Goal: Communication & Community: Ask a question

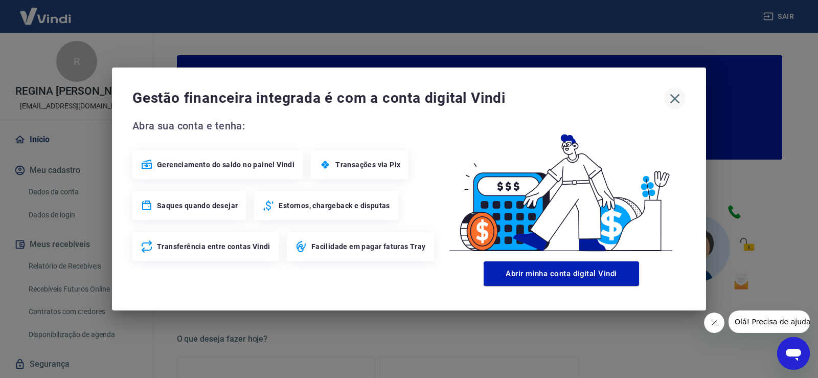
click at [672, 99] on icon "button" at bounding box center [674, 98] width 16 height 16
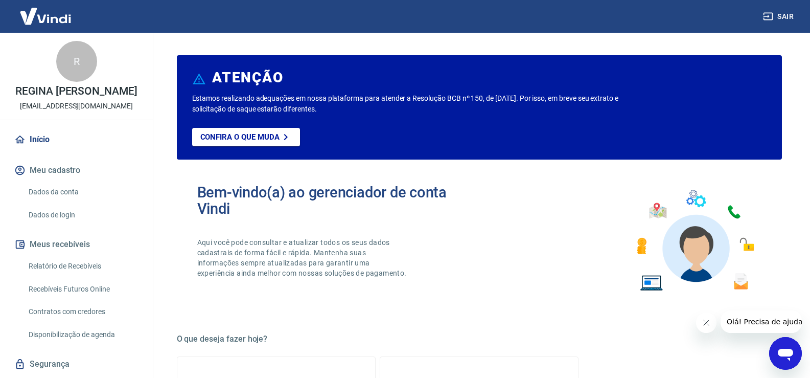
click at [86, 266] on link "Relatório de Recebíveis" at bounding box center [83, 266] width 116 height 21
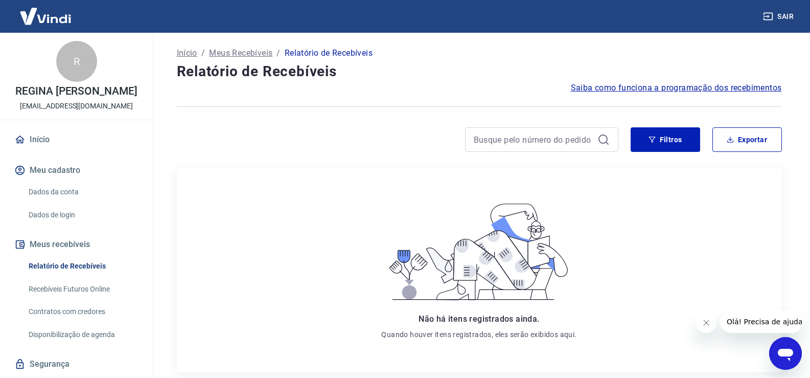
click at [231, 50] on p "Meus Recebíveis" at bounding box center [240, 53] width 63 height 12
click at [42, 139] on link "Início" at bounding box center [76, 139] width 128 height 22
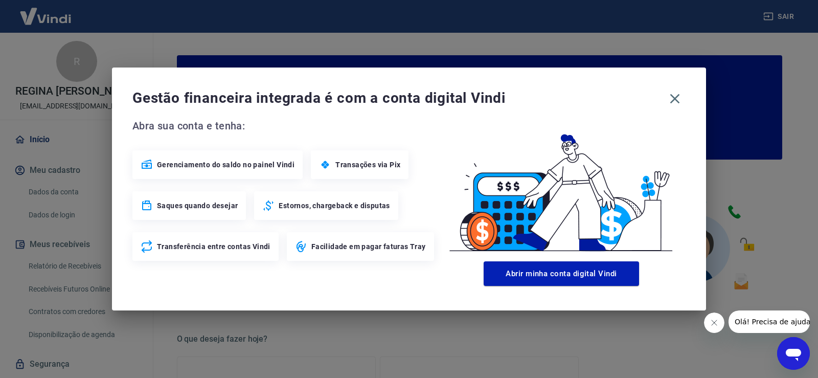
click at [223, 165] on span "Gerenciamento do saldo no painel Vindi" at bounding box center [225, 164] width 137 height 10
click at [329, 162] on div "Transações via Pix" at bounding box center [360, 164] width 98 height 29
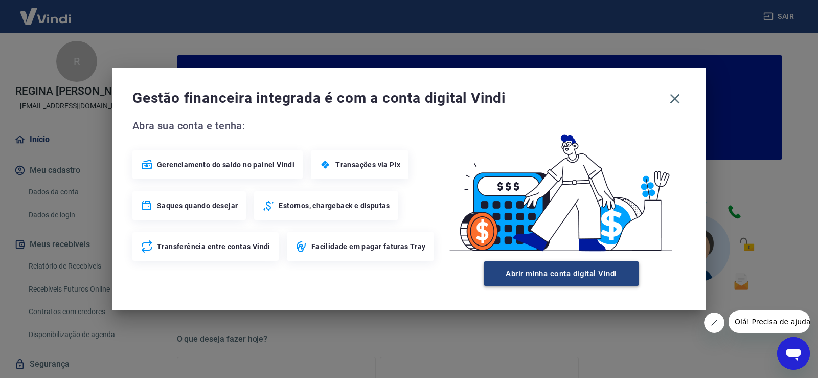
click at [553, 272] on button "Abrir minha conta digital Vindi" at bounding box center [560, 273] width 155 height 25
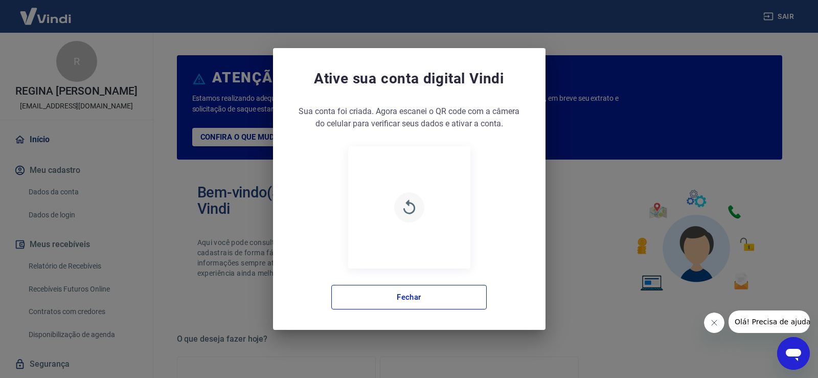
click at [423, 208] on button "button" at bounding box center [409, 207] width 30 height 30
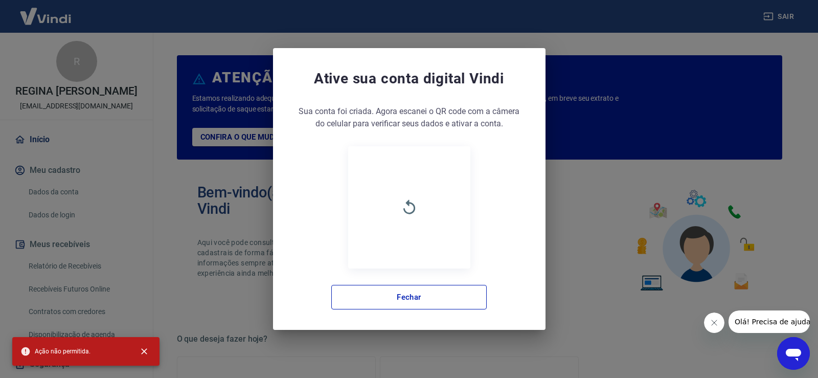
click at [423, 208] on button "button" at bounding box center [409, 207] width 30 height 30
click at [450, 304] on button "Fechar" at bounding box center [408, 297] width 155 height 25
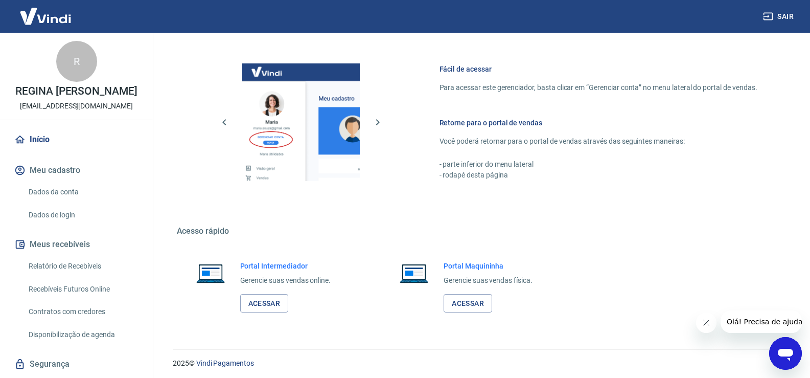
scroll to position [525, 0]
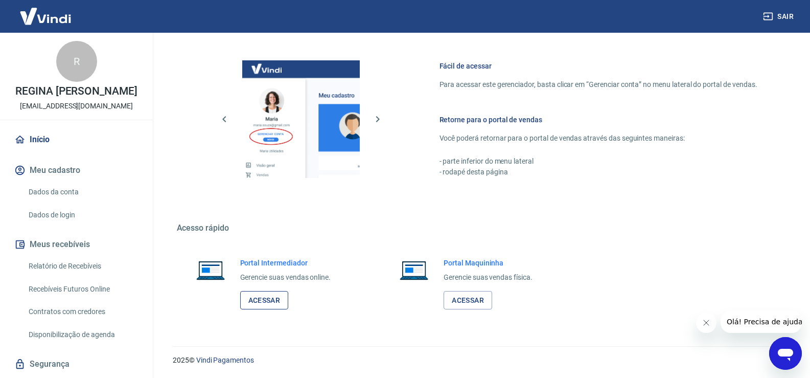
click at [281, 295] on link "Acessar" at bounding box center [264, 300] width 49 height 19
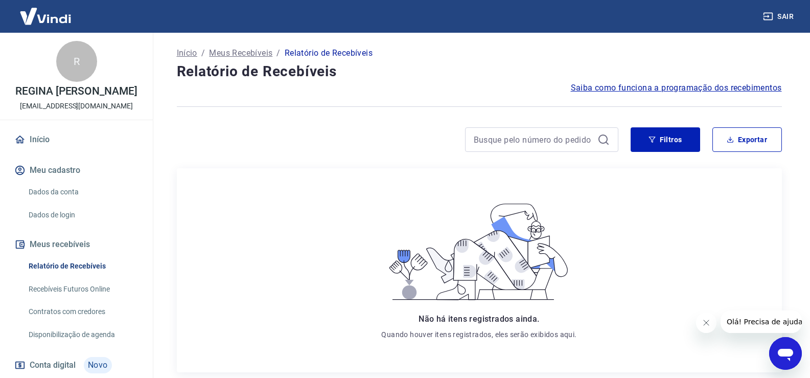
click at [783, 349] on icon "Abrir janela de mensagens" at bounding box center [785, 355] width 15 height 12
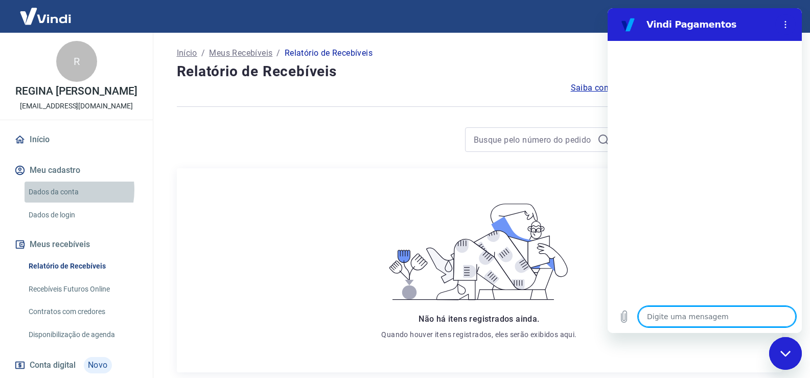
click at [55, 190] on link "Dados da conta" at bounding box center [83, 191] width 116 height 21
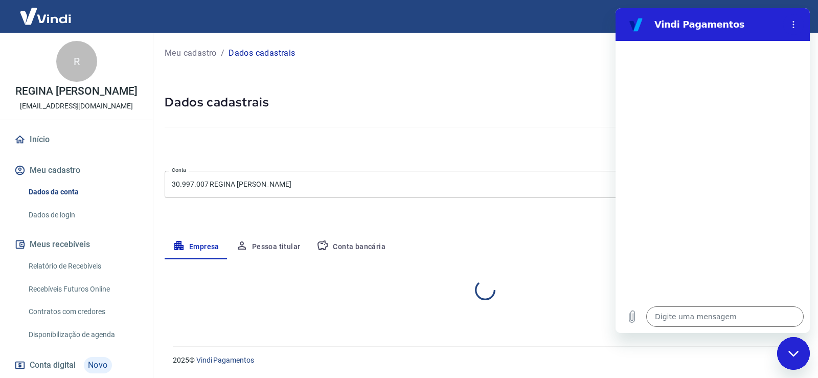
select select "SP"
select select "business"
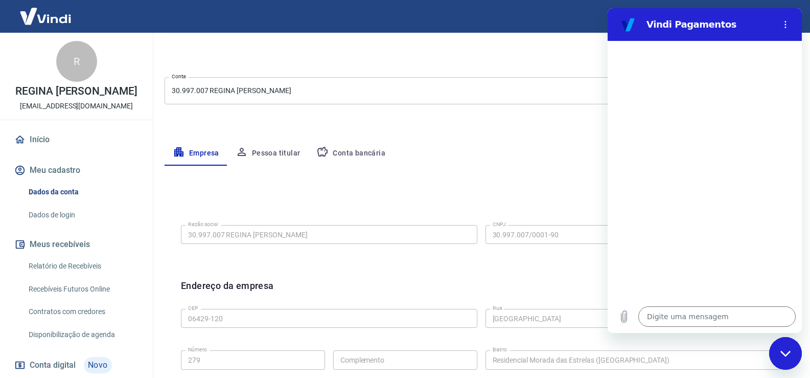
scroll to position [102, 0]
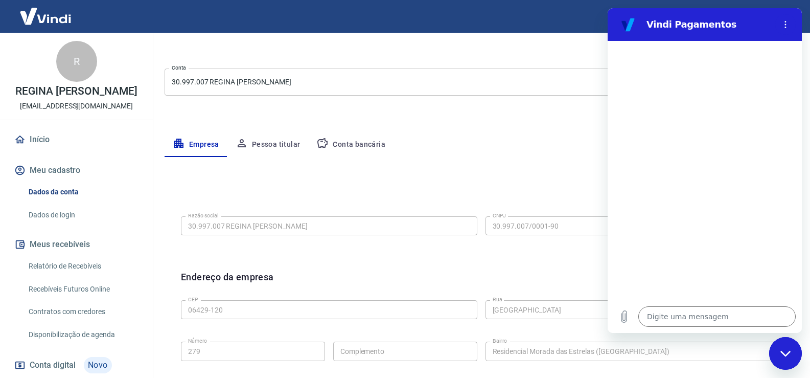
click at [359, 138] on button "Conta bancária" at bounding box center [350, 144] width 85 height 25
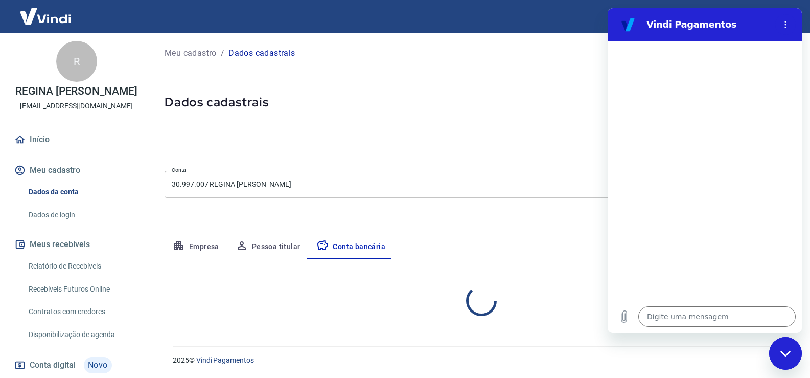
scroll to position [0, 0]
select select "1"
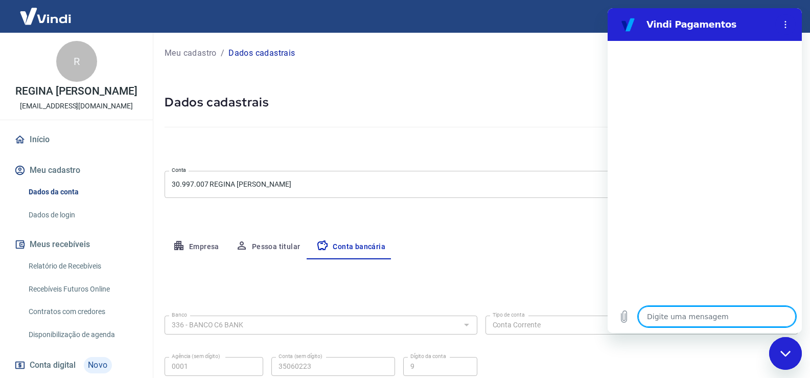
click at [676, 320] on textarea at bounding box center [716, 316] width 157 height 20
type textarea "O"
type textarea "x"
type textarea "Ol"
type textarea "x"
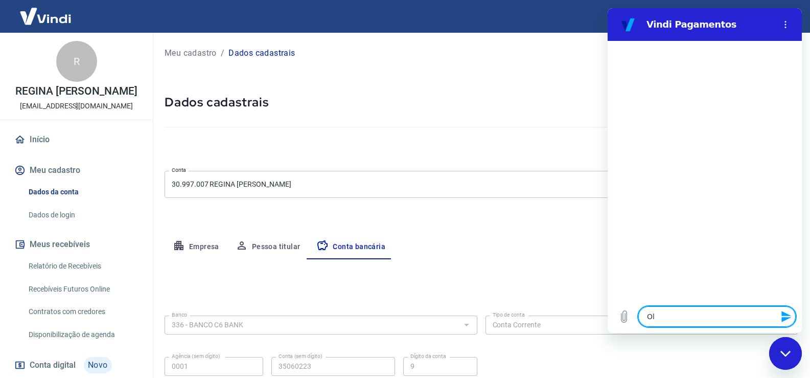
type textarea "Olá"
type textarea "x"
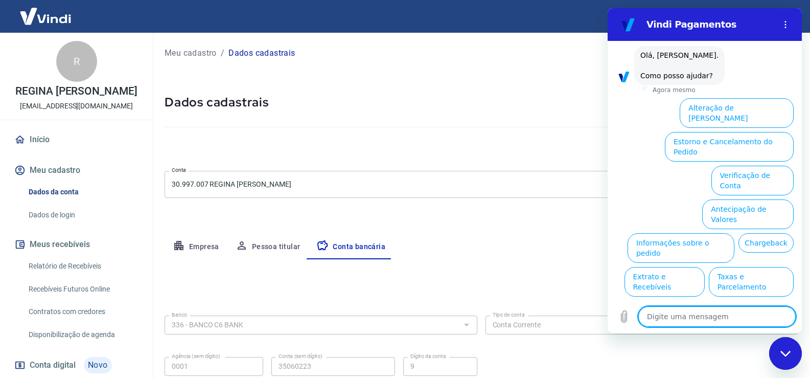
scroll to position [49, 0]
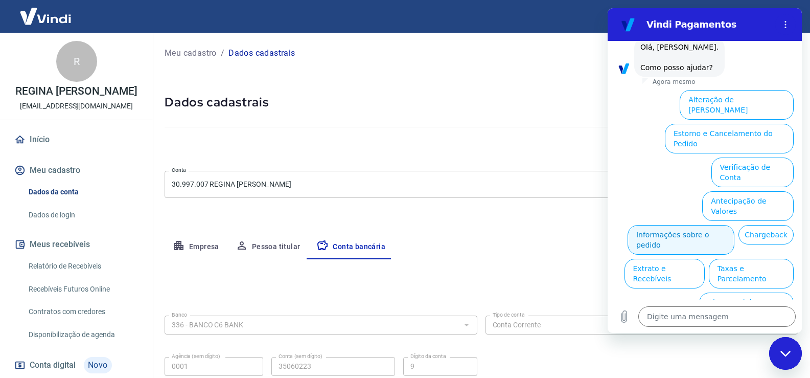
click at [734, 225] on button "Informações sobre o pedido" at bounding box center [681, 240] width 107 height 30
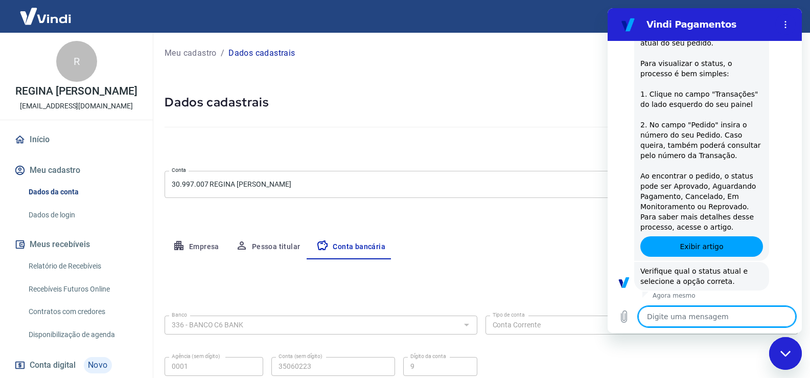
scroll to position [225, 0]
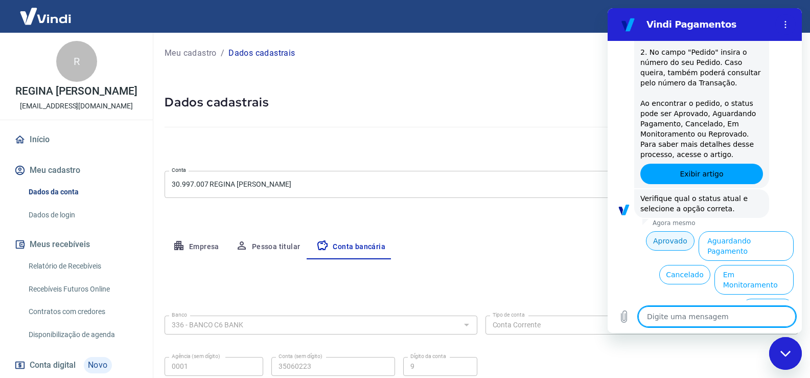
click at [660, 245] on button "Aprovado" at bounding box center [670, 240] width 49 height 19
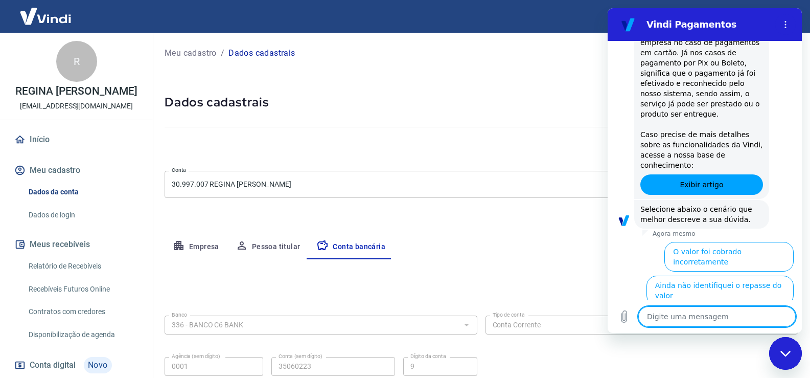
scroll to position [535, 0]
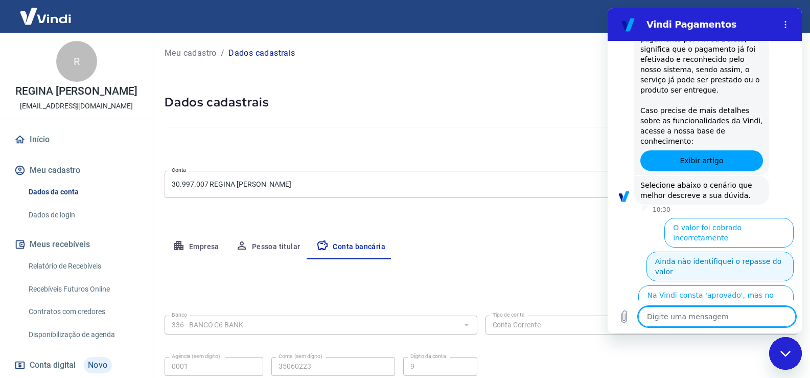
click at [701, 251] on button "Ainda não identifiquei o repasse do valor" at bounding box center [719, 266] width 147 height 30
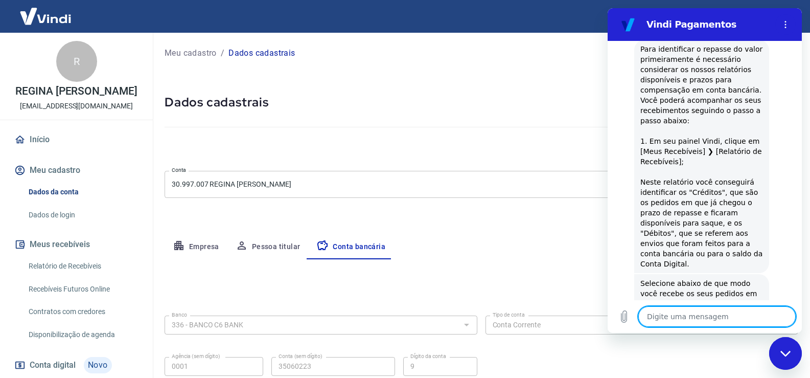
scroll to position [800, 0]
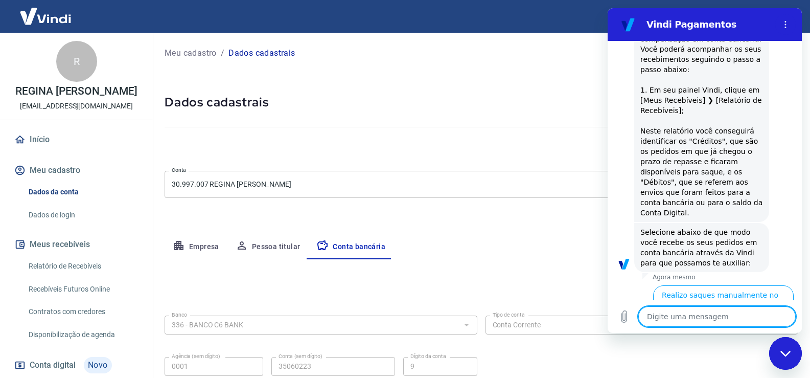
click at [739, 321] on textarea at bounding box center [716, 316] width 157 height 20
type textarea "x"
type textarea "N"
type textarea "x"
type textarea "Nã"
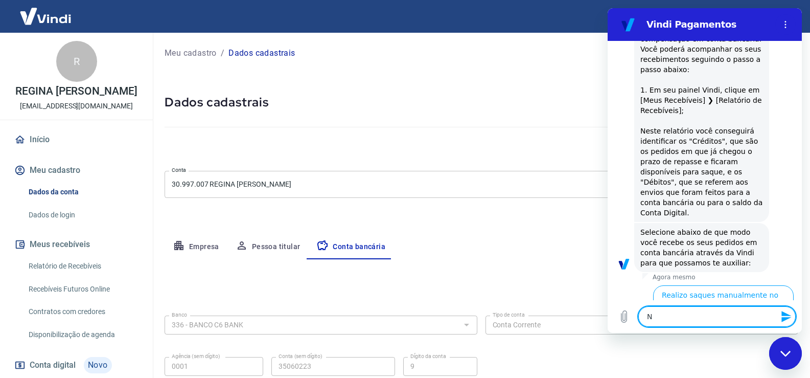
type textarea "x"
type textarea "Não"
type textarea "x"
type textarea "Não"
type textarea "x"
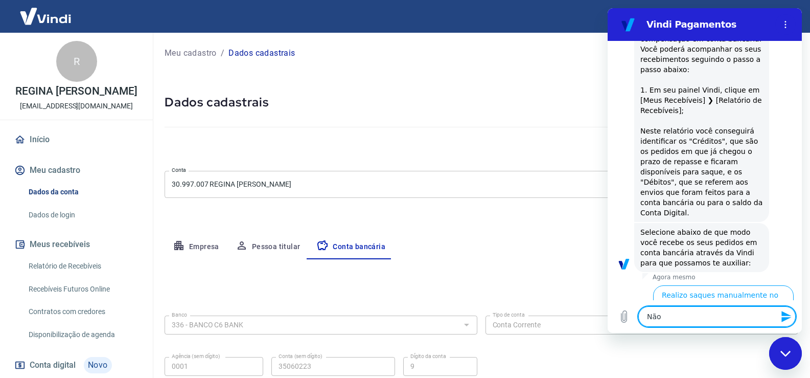
type textarea "Não a"
type textarea "x"
type textarea "Não ap"
type textarea "x"
type textarea "Não apa"
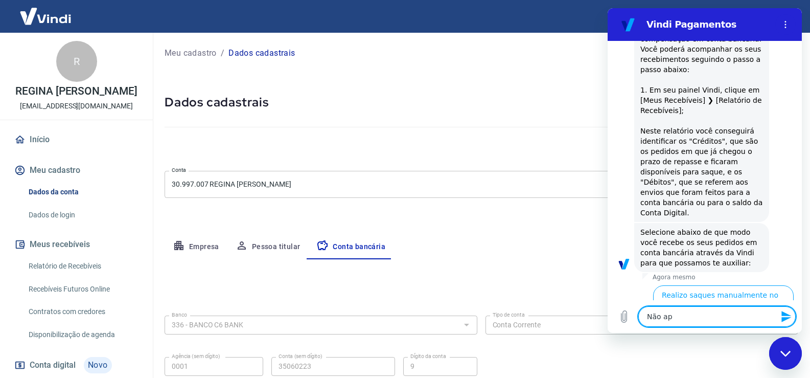
type textarea "x"
type textarea "Não apar"
type textarea "x"
type textarea "Não apare"
type textarea "x"
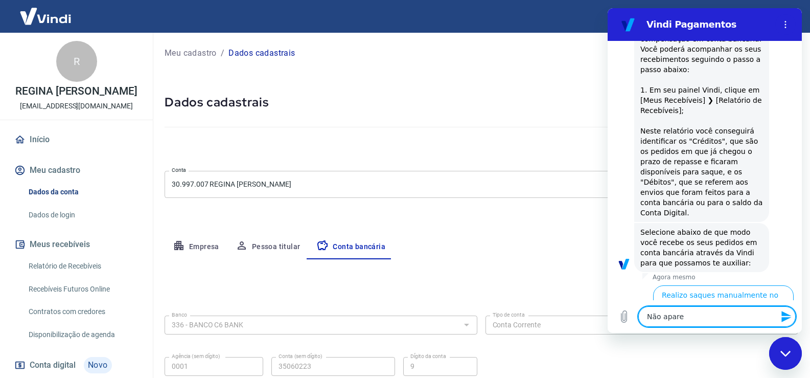
type textarea "Não aparec"
type textarea "x"
type textarea "Não aparece"
type textarea "x"
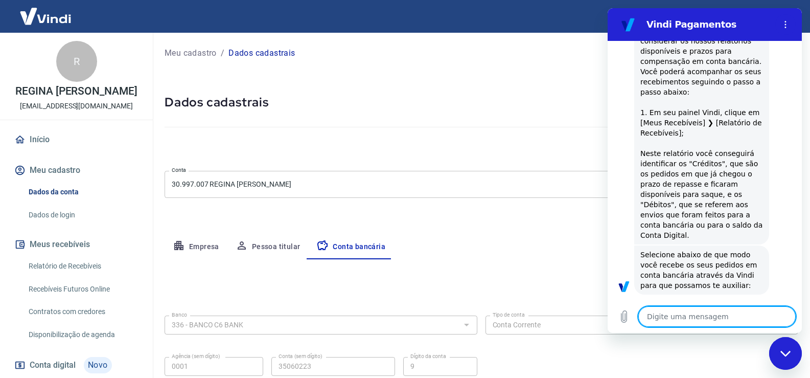
type textarea "x"
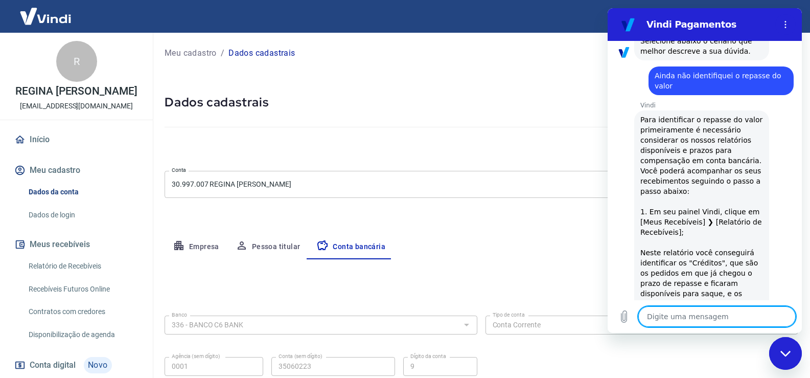
scroll to position [832, 0]
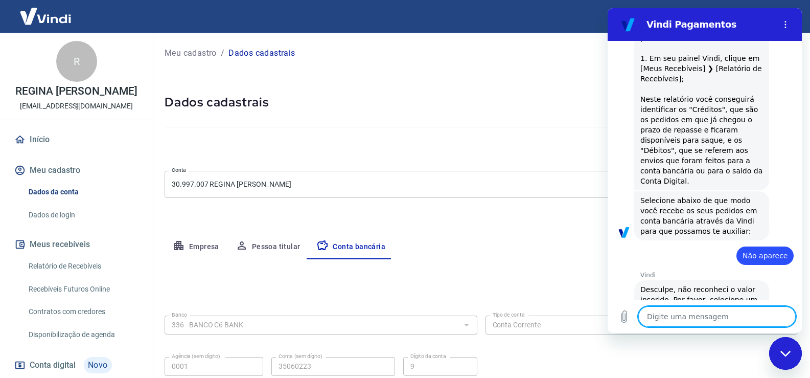
type textarea "B"
type textarea "x"
type textarea "Bo"
type textarea "x"
type textarea "Bol"
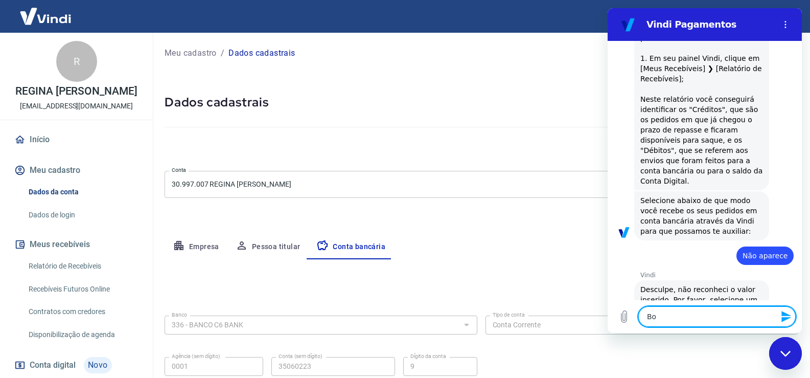
type textarea "x"
type textarea "Bole"
type textarea "x"
type textarea "Bolet"
type textarea "x"
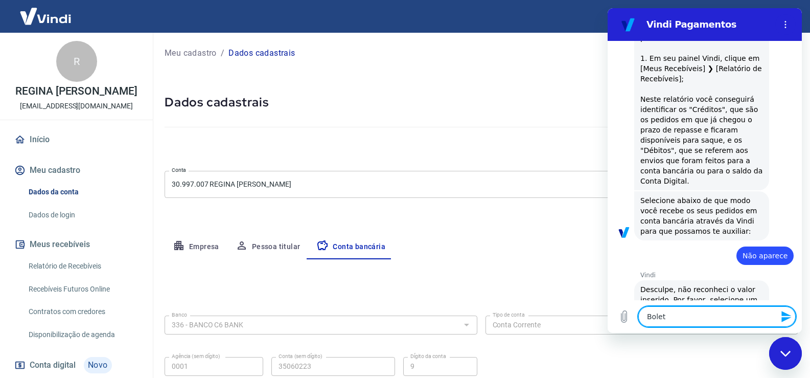
type textarea "Boleto"
type textarea "x"
type textarea "Boleto"
type textarea "x"
type textarea "Boleto b"
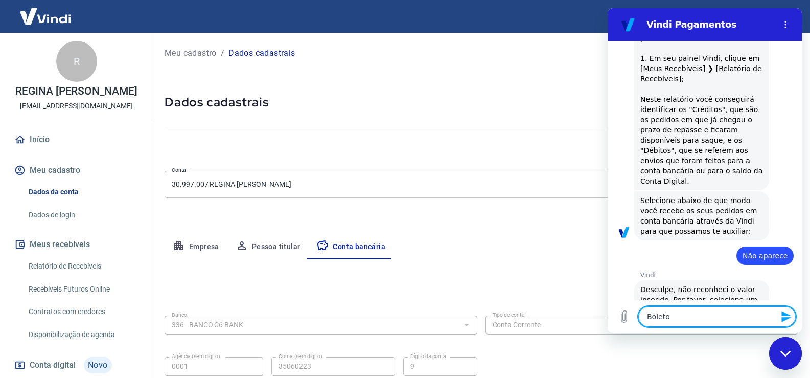
type textarea "x"
type textarea "Boleto ba"
type textarea "x"
type textarea "Boleto ban"
type textarea "x"
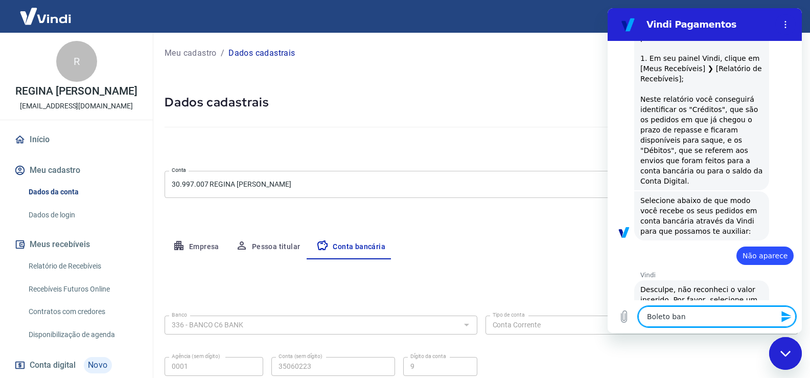
type textarea "Boleto banc"
type textarea "x"
type textarea "Boleto bancá"
type textarea "x"
type textarea "Boleto bancár"
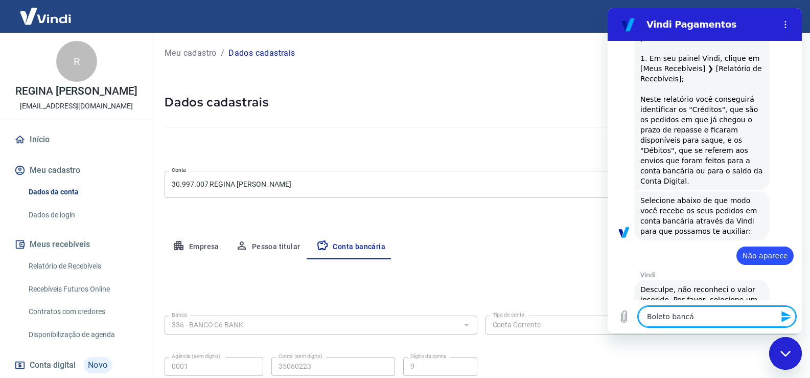
type textarea "x"
type textarea "Boleto bancári"
type textarea "x"
type textarea "Boleto bancário"
type textarea "x"
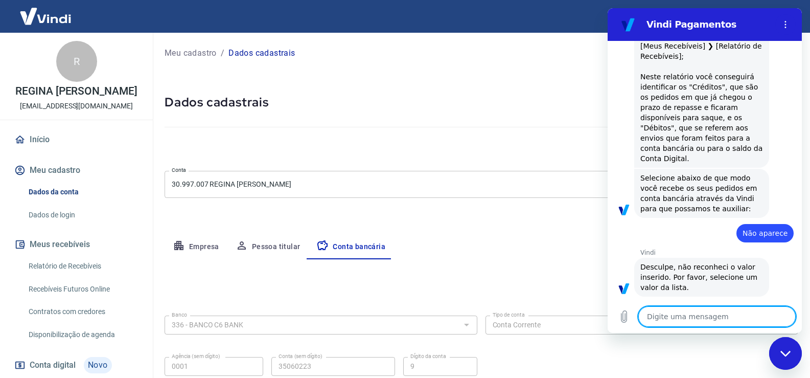
scroll to position [856, 0]
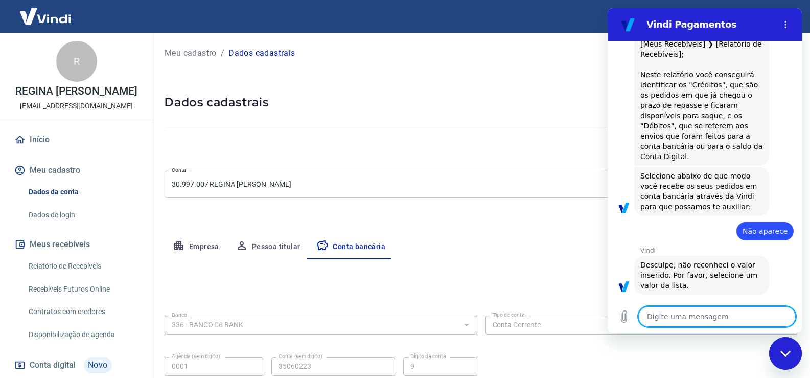
type textarea "x"
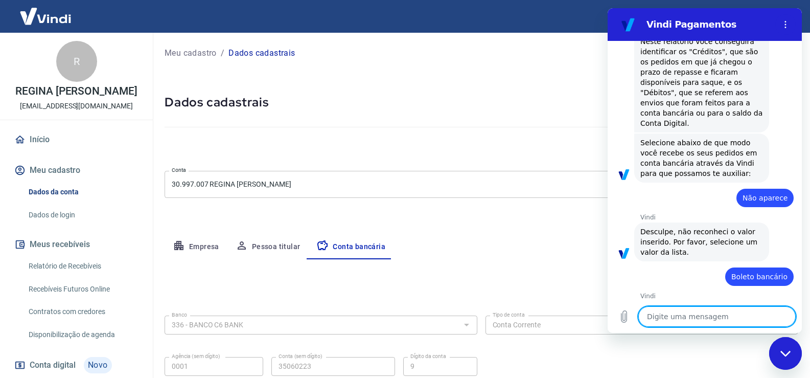
scroll to position [911, 0]
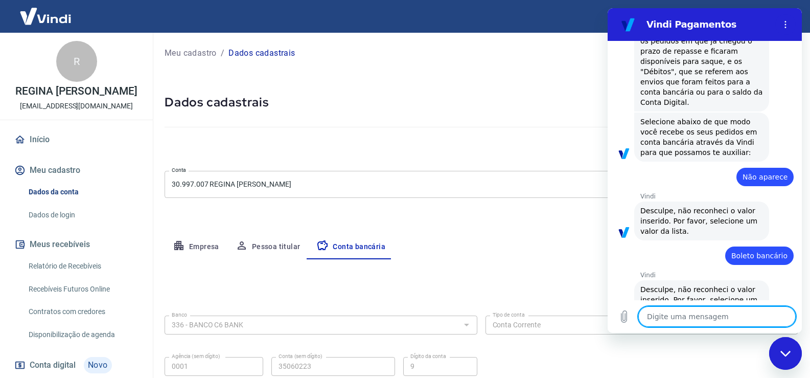
type textarea "f"
type textarea "x"
type textarea "fa"
type textarea "x"
type textarea "fal"
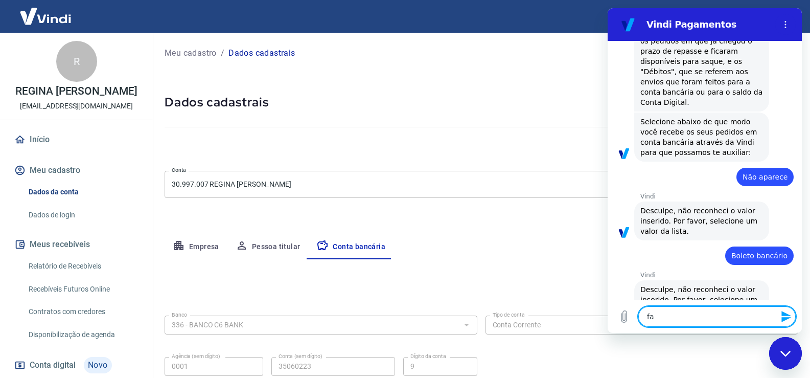
type textarea "x"
type textarea "fala"
type textarea "x"
type textarea "falar"
type textarea "x"
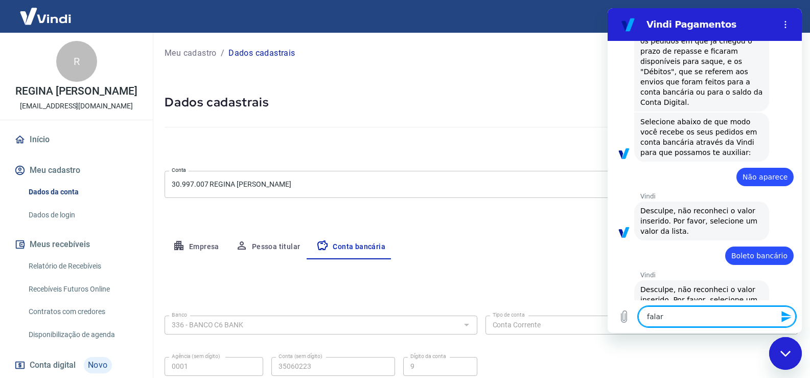
type textarea "falar"
type textarea "x"
type textarea "falar c"
type textarea "x"
type textarea "falar co"
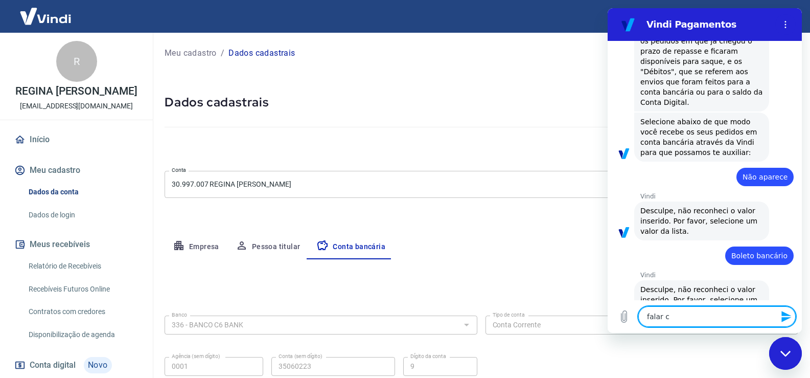
type textarea "x"
type textarea "falar com"
type textarea "x"
type textarea "falar com"
type textarea "x"
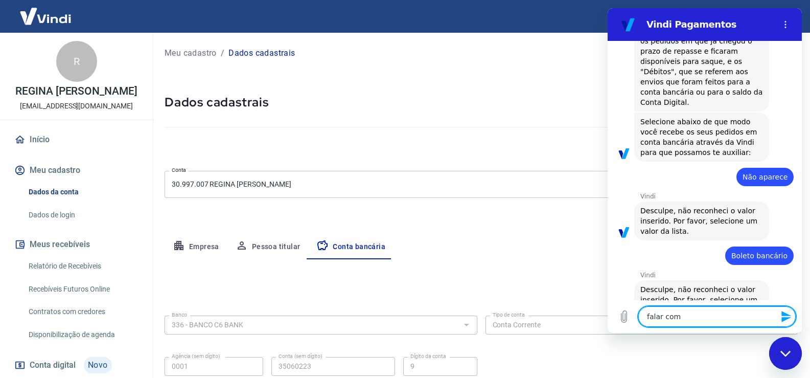
type textarea "falar com a"
type textarea "x"
type textarea "falar com at"
type textarea "x"
type textarea "falar com ate"
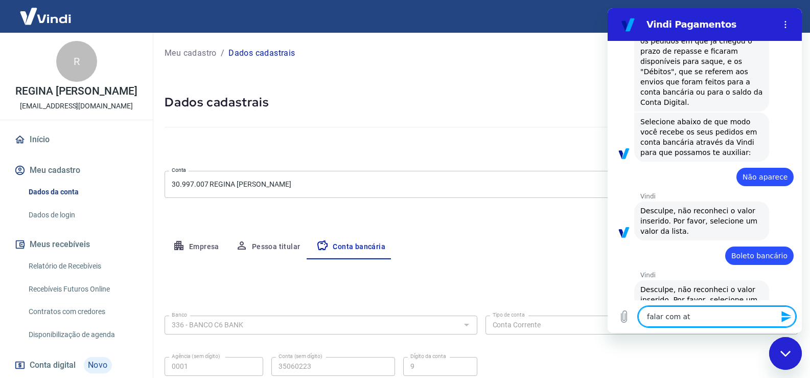
type textarea "x"
type textarea "falar com aten"
type textarea "x"
type textarea "falar com atend"
type textarea "x"
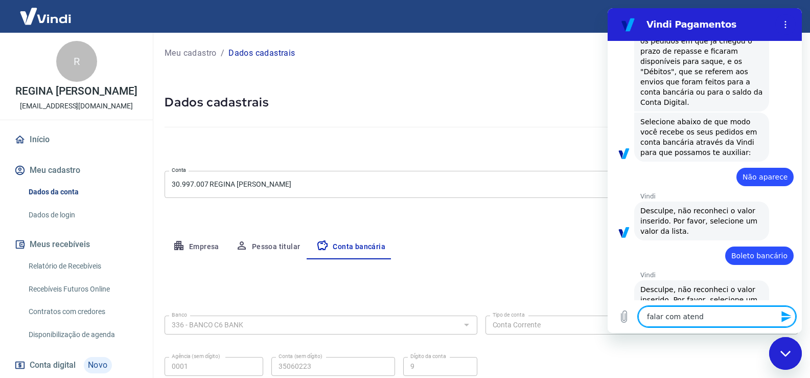
type textarea "falar com atende"
type textarea "x"
type textarea "falar com atenden"
type textarea "x"
type textarea "falar com atendent"
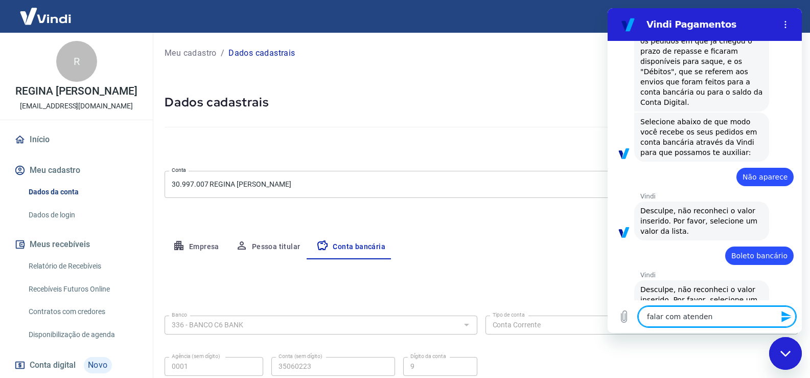
type textarea "x"
type textarea "falar com atendente"
type textarea "x"
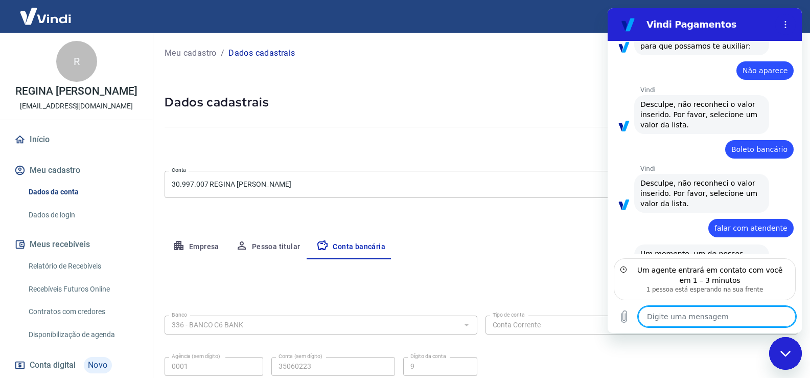
scroll to position [88, 0]
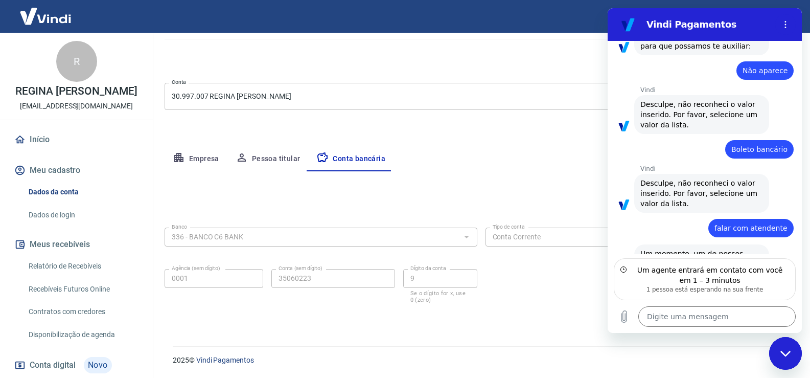
click at [85, 264] on link "Relatório de Recebíveis" at bounding box center [83, 266] width 116 height 21
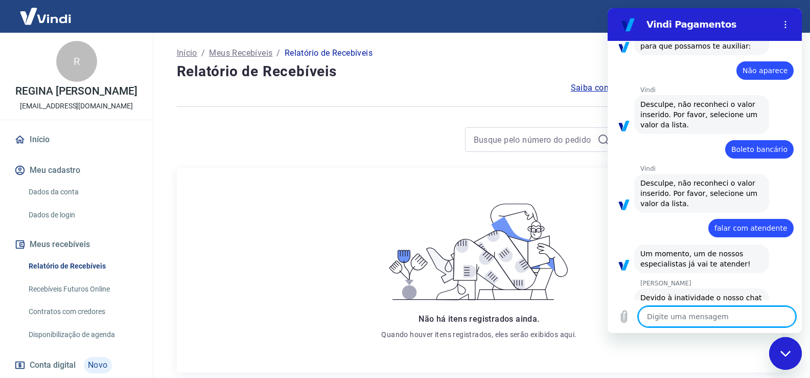
scroll to position [1046, 0]
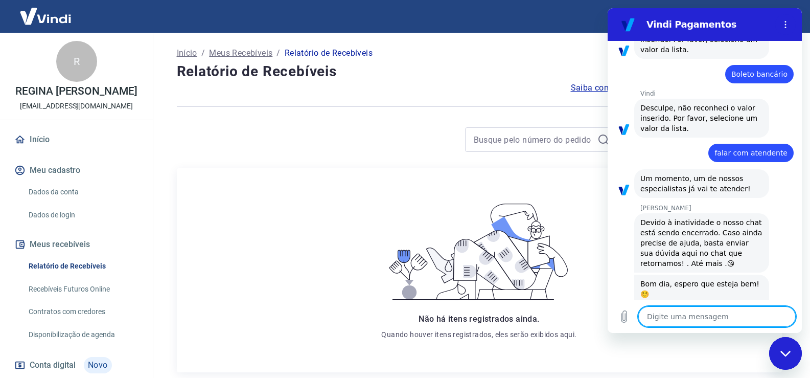
type textarea "x"
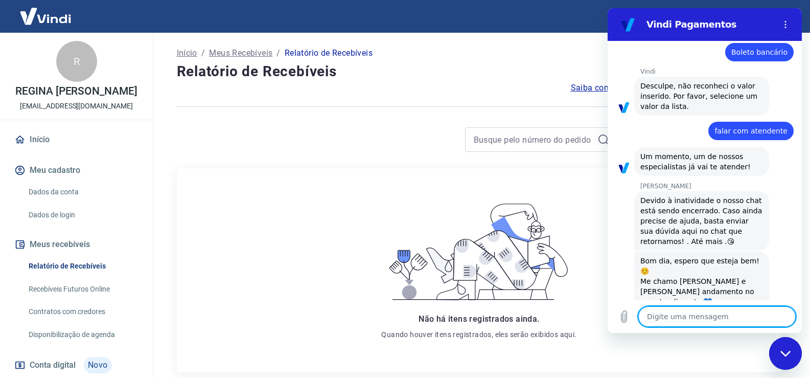
scroll to position [1116, 0]
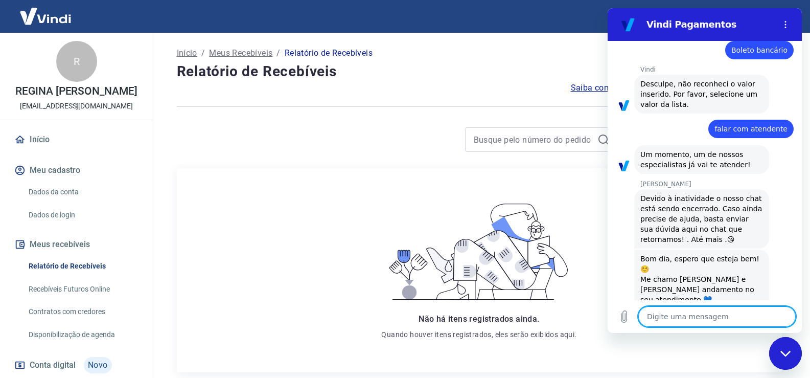
click at [686, 310] on textarea at bounding box center [716, 316] width 157 height 20
type textarea "B"
type textarea "x"
type textarea "Bo"
type textarea "x"
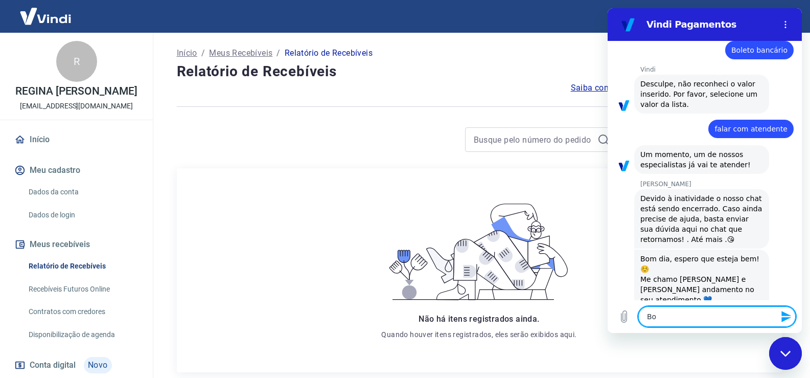
type textarea "Bom"
type textarea "x"
type textarea "Bom"
type textarea "x"
type textarea "Bom d"
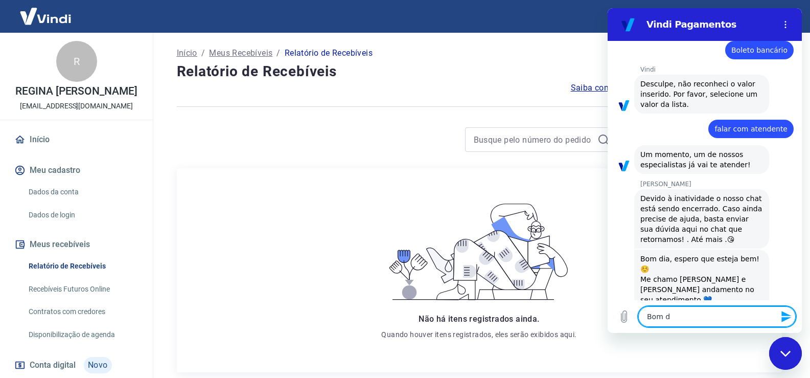
type textarea "x"
type textarea "Bom di"
type textarea "x"
type textarea "Bom dia"
type textarea "x"
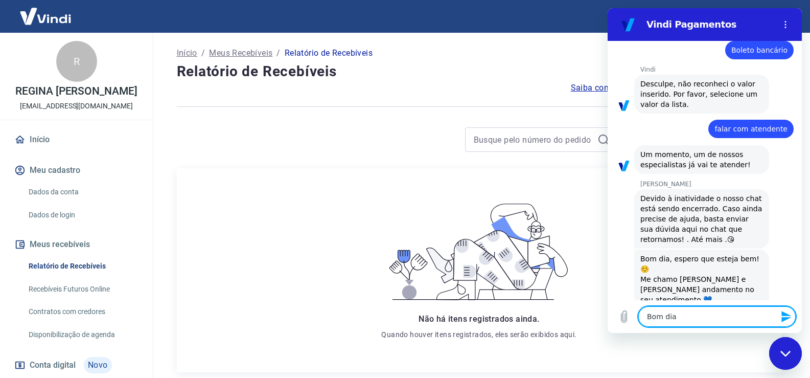
type textarea "Bom dia"
type textarea "x"
type textarea "Bom dia G"
type textarea "x"
type textarea "Bom dia Ga"
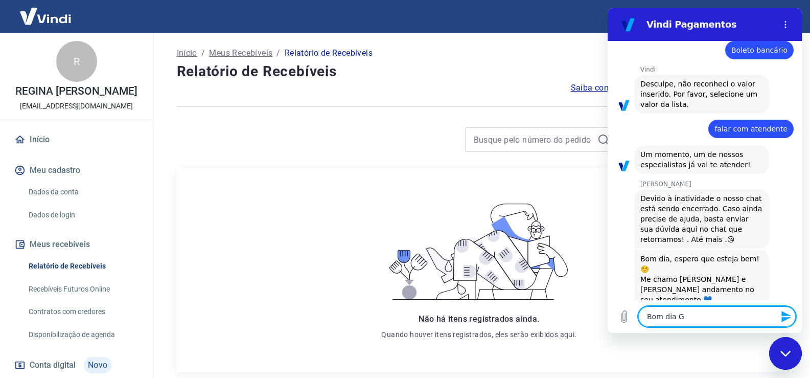
type textarea "x"
type textarea "Bom dia Gab"
type textarea "x"
type textarea "Bom dia Gabr"
type textarea "x"
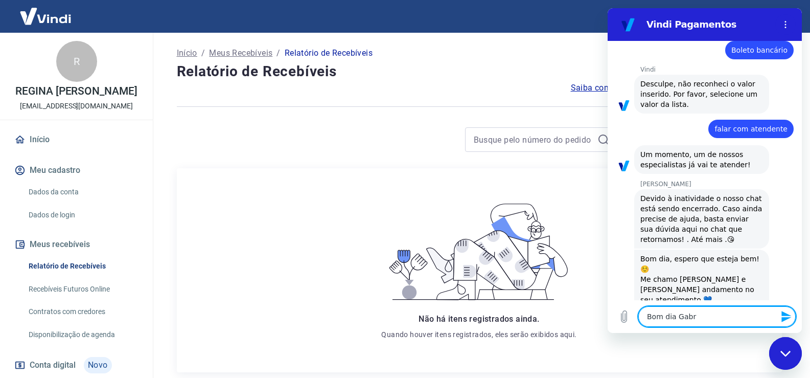
type textarea "Bom dia Gabri"
type textarea "x"
type textarea "Bom dia Gabrie"
type textarea "x"
type textarea "Bom dia Gabriel"
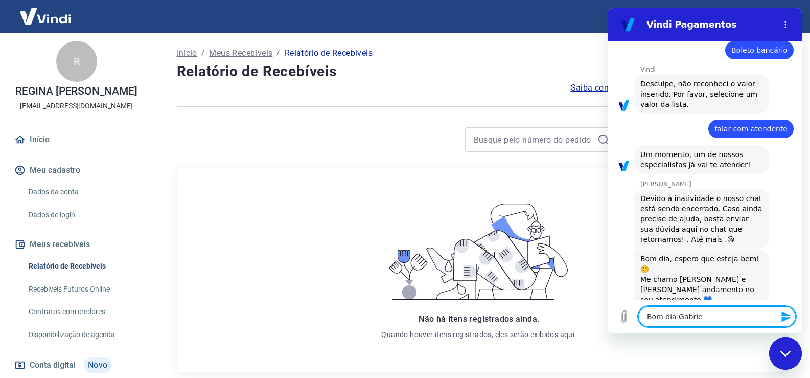
type textarea "x"
type textarea "Bom dia Gabriell"
type textarea "x"
type textarea "Bom dia Gabrielle"
type textarea "x"
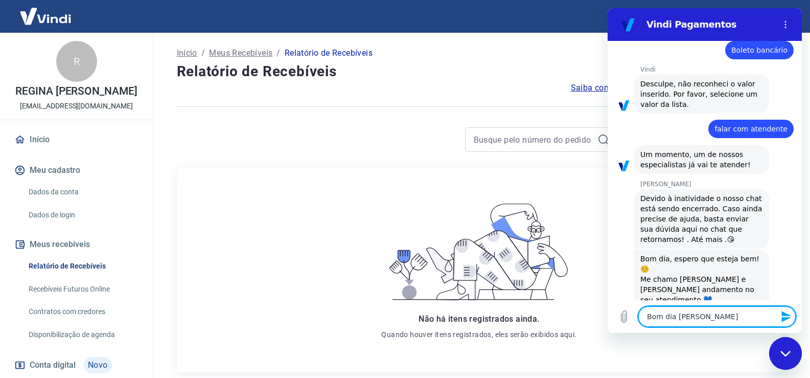
type textarea "Bom dia Gabrielle."
type textarea "x"
type textarea "Bom dia Gabrielle."
type textarea "x"
type textarea "Bom dia Gabrielle. A"
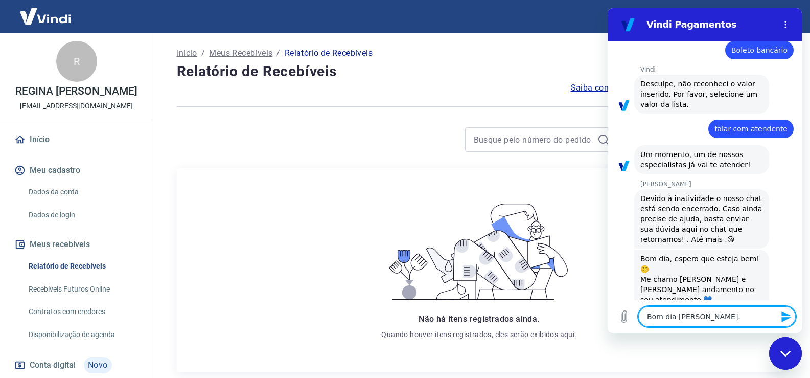
type textarea "x"
type textarea "Bom dia Gabrielle. Aq"
type textarea "x"
type textarea "Bom dia Gabrielle. Aqu"
type textarea "x"
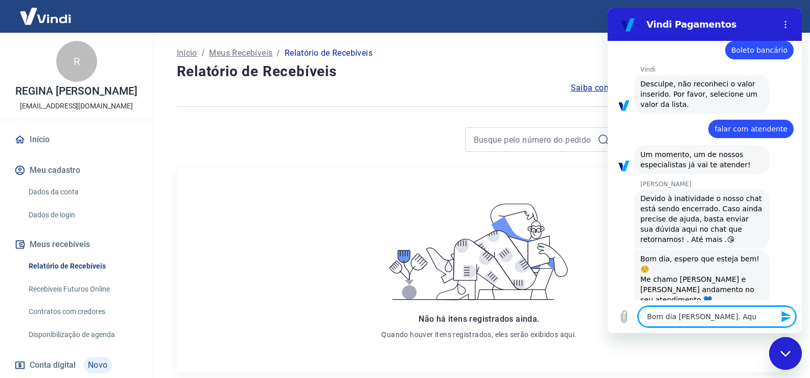
type textarea "Bom dia Gabrielle. Aqui"
type textarea "x"
type textarea "Bom dia Gabrielle. Aqui"
type textarea "x"
type textarea "Bom dia Gabrielle. Aqui é"
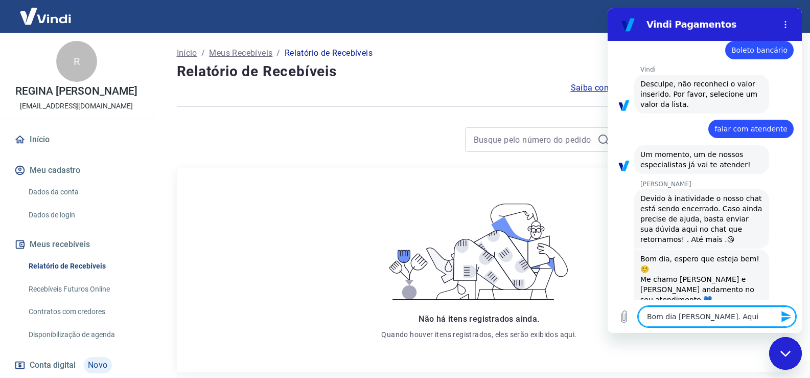
type textarea "x"
type textarea "Bom dia Gabrielle. Aqui é"
type textarea "x"
type textarea "Bom dia Gabrielle. Aqui é R"
type textarea "x"
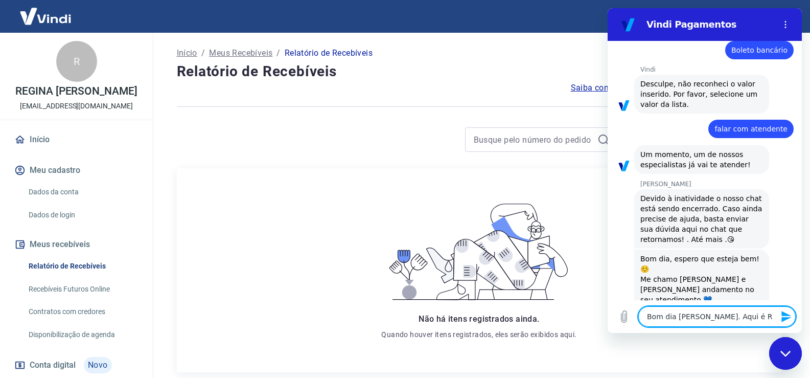
type textarea "Bom dia Gabrielle. Aqui é Re"
type textarea "x"
type textarea "Bom dia Gabrielle. Aqui é Reg"
type textarea "x"
type textarea "Bom dia Gabrielle. Aqui é Regi"
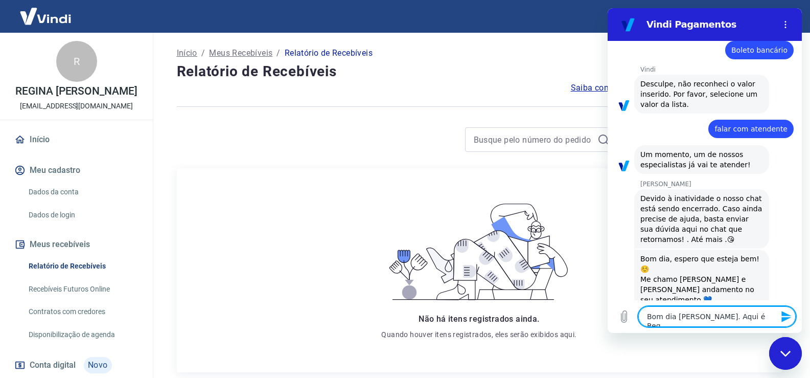
type textarea "x"
type textarea "Bom dia Gabrielle. Aqui é Regin"
type textarea "x"
type textarea "Bom dia Gabrielle. Aqui é Regina"
type textarea "x"
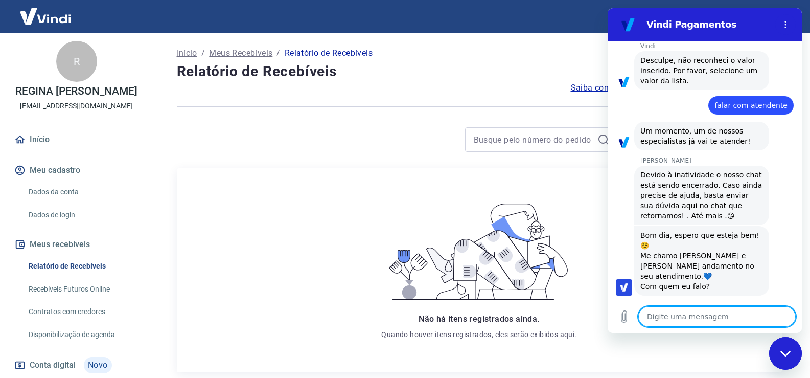
type textarea "x"
type textarea "F"
type textarea "x"
type textarea "Fo"
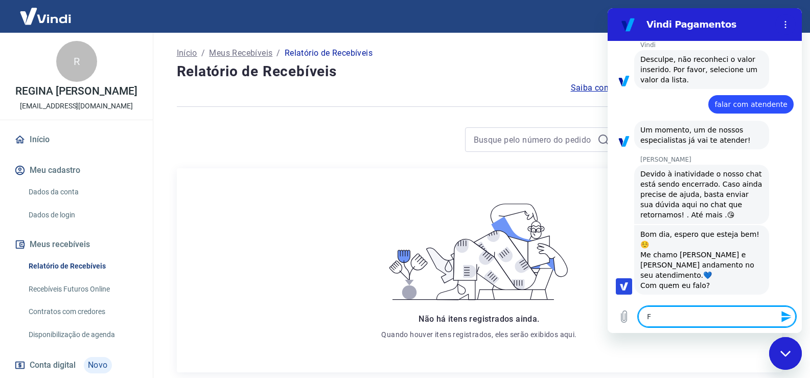
type textarea "x"
type textarea "Foi"
type textarea "x"
type textarea "Foi"
type textarea "x"
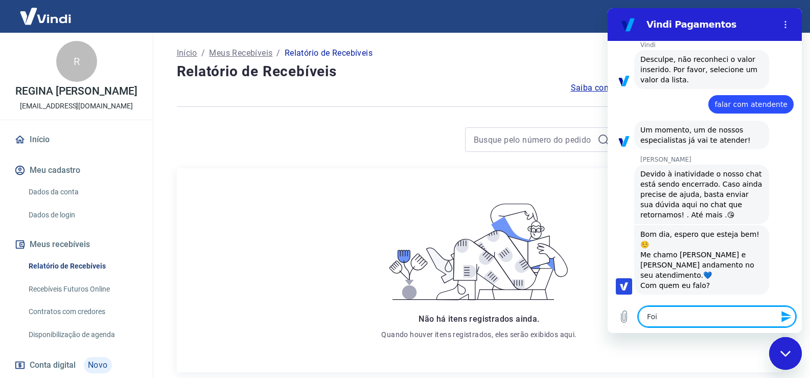
type textarea "Foi r"
type textarea "x"
type textarea "Foi re"
type textarea "x"
type textarea "Foi rea"
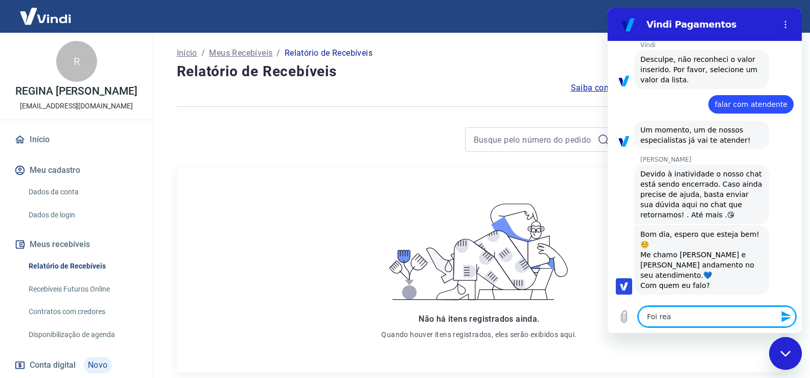
type textarea "x"
type textarea "Foi real"
type textarea "x"
type textarea "Foi reali"
type textarea "x"
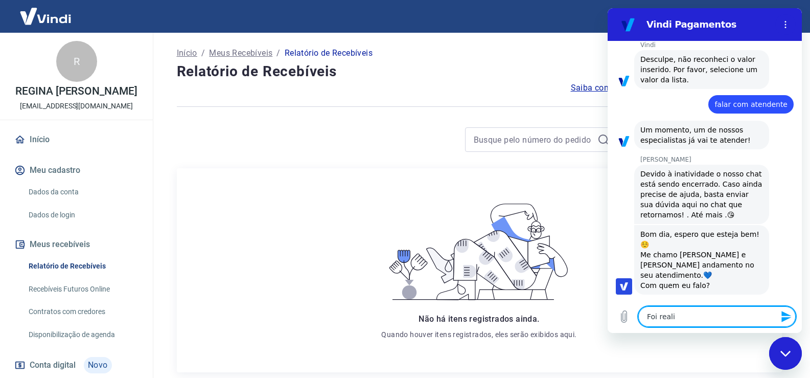
type textarea "Foi realiz"
type textarea "x"
type textarea "Foi realiza"
type textarea "x"
type textarea "Foi realizad"
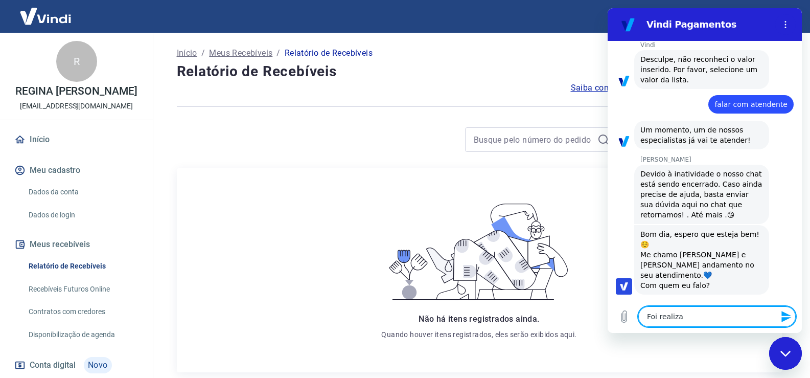
type textarea "x"
type textarea "Foi realizado"
type textarea "x"
type textarea "Foi realizado"
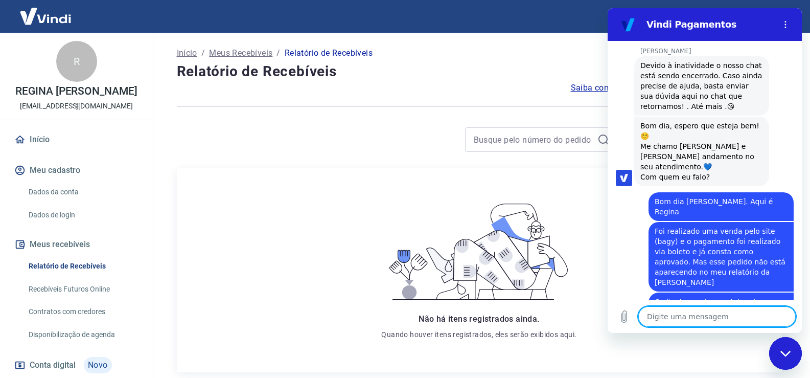
scroll to position [1251, 0]
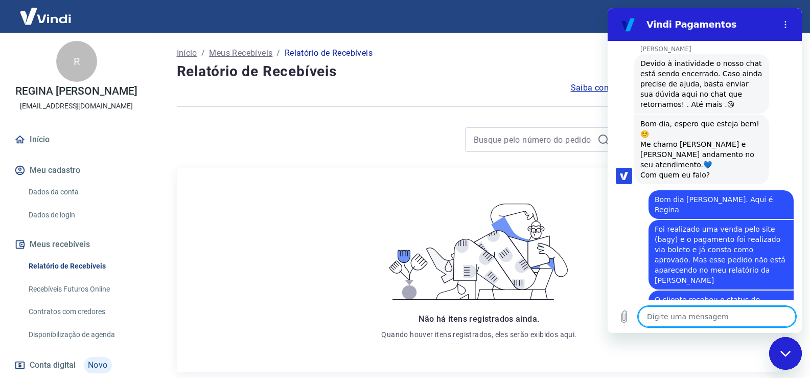
paste textarea "17559217819182"
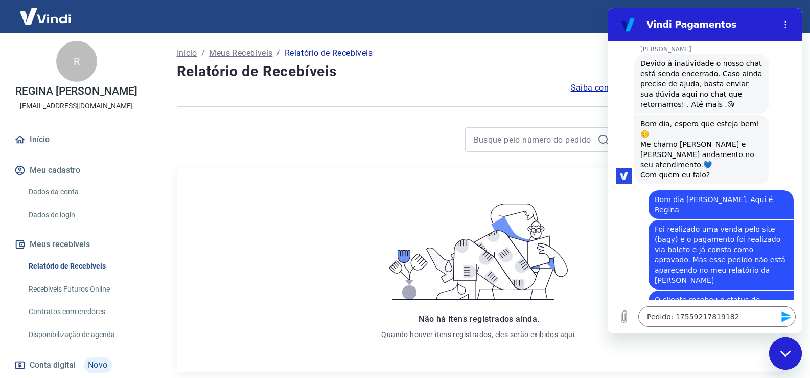
click at [789, 315] on icon "Enviar mensagem" at bounding box center [786, 316] width 10 height 11
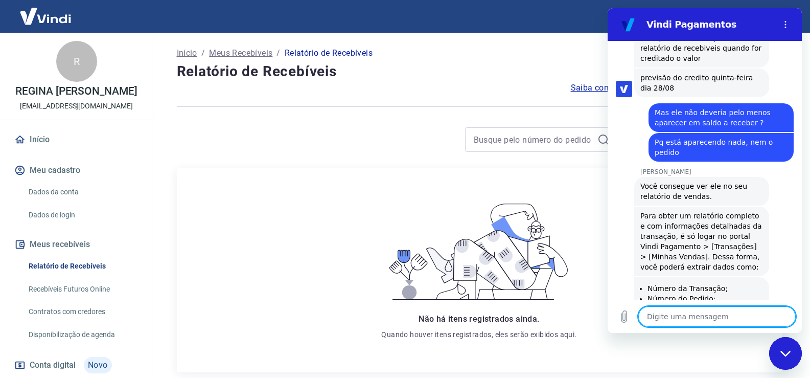
scroll to position [1685, 0]
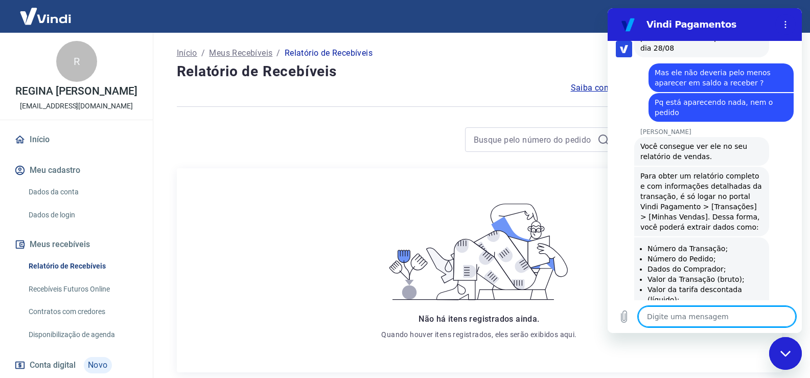
click at [674, 319] on textarea at bounding box center [716, 316] width 157 height 20
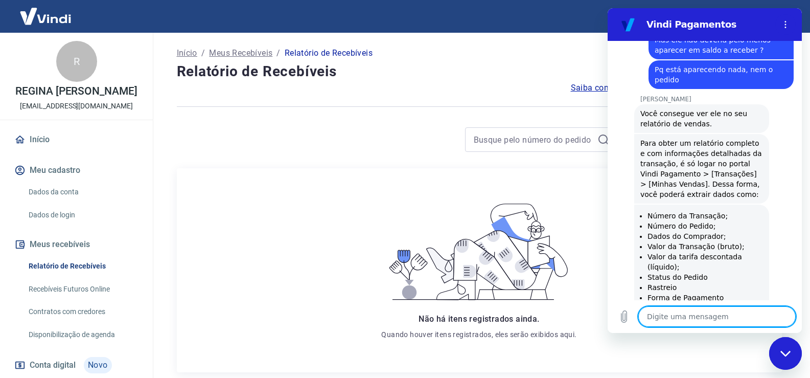
scroll to position [1764, 0]
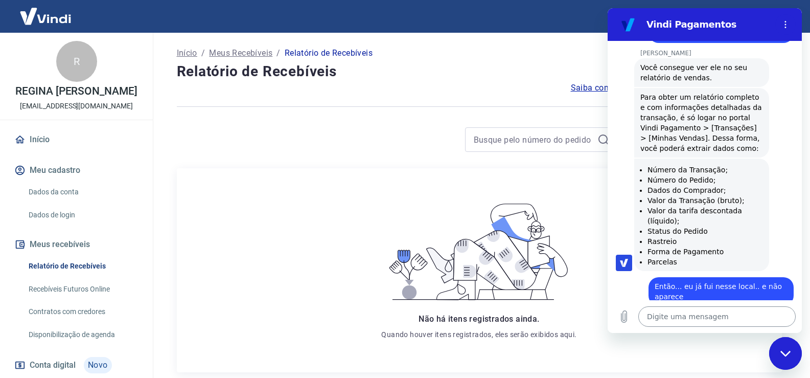
click at [665, 310] on textarea at bounding box center [716, 316] width 157 height 20
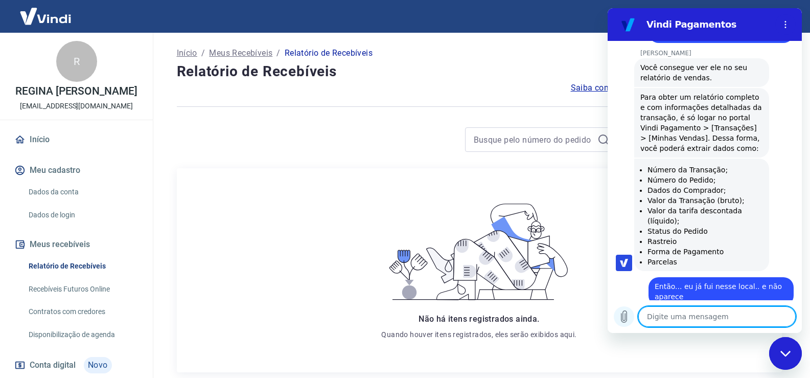
click at [623, 318] on icon "Carregar arquivo" at bounding box center [624, 316] width 12 height 12
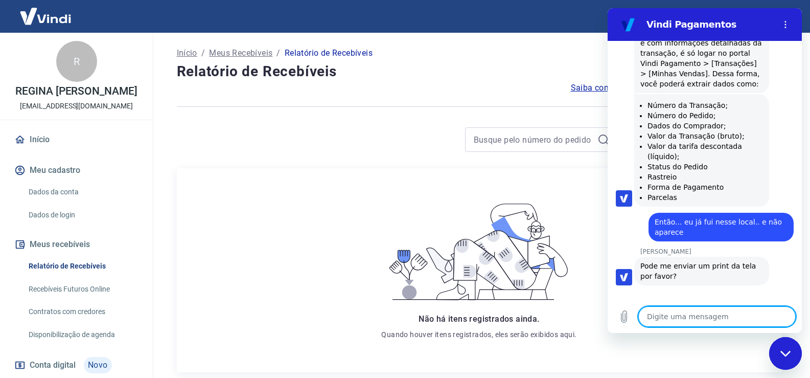
scroll to position [1827, 0]
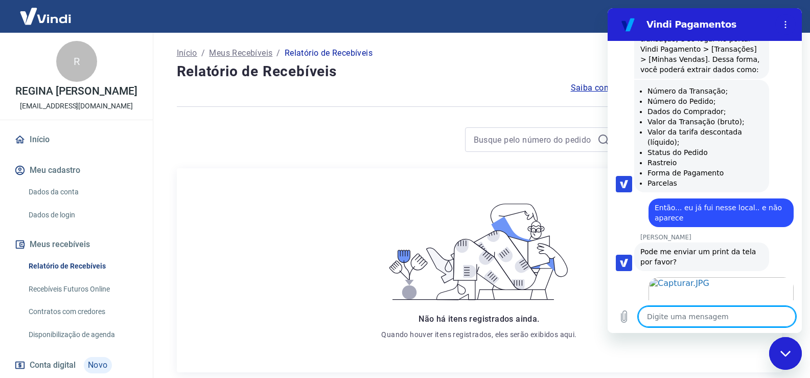
click at [662, 319] on textarea at bounding box center [716, 316] width 157 height 20
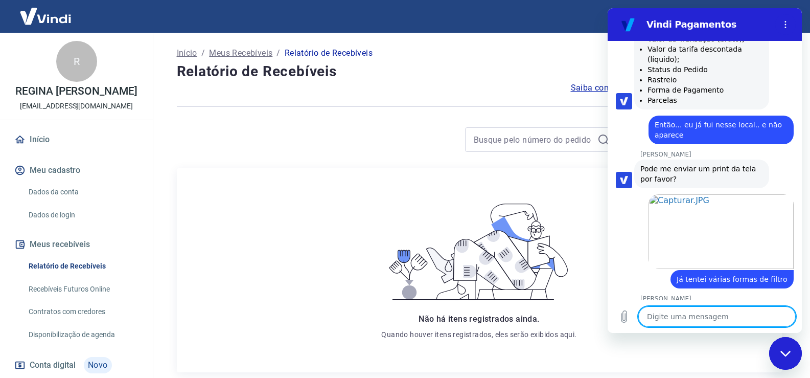
scroll to position [1928, 0]
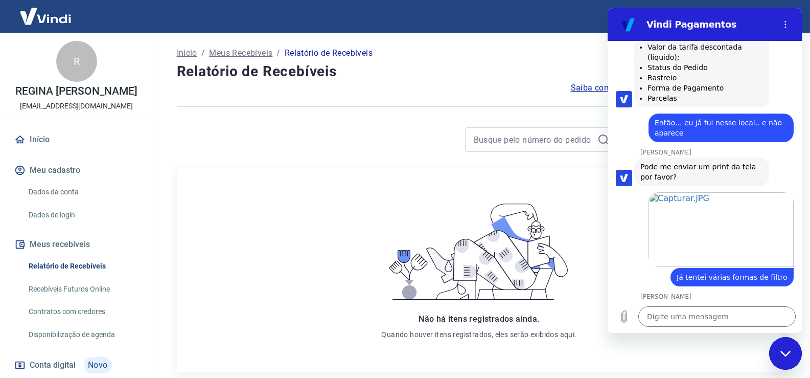
click at [661, 307] on span "coloca esse nº em transação: 224138920" at bounding box center [694, 316] width 108 height 18
copy span "224138920"
click at [665, 308] on textarea at bounding box center [716, 316] width 157 height 20
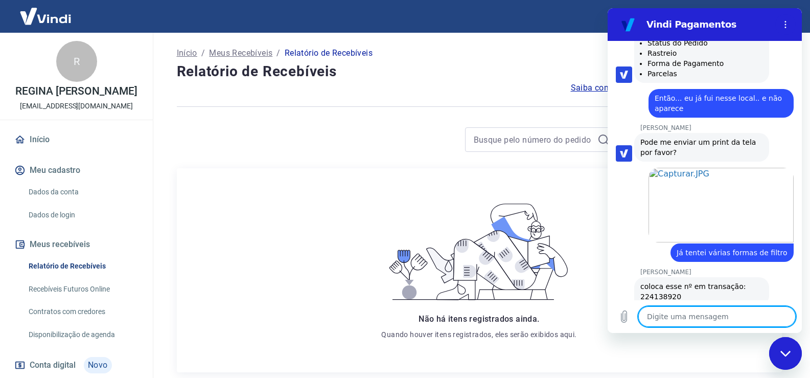
scroll to position [1972, 0]
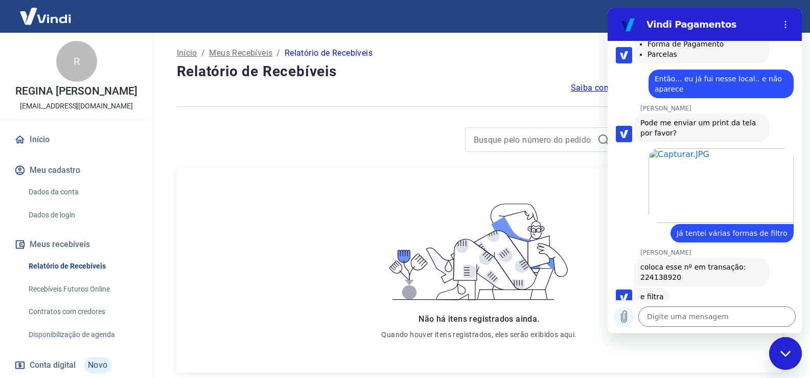
click at [627, 318] on icon "Carregar arquivo" at bounding box center [624, 317] width 6 height 12
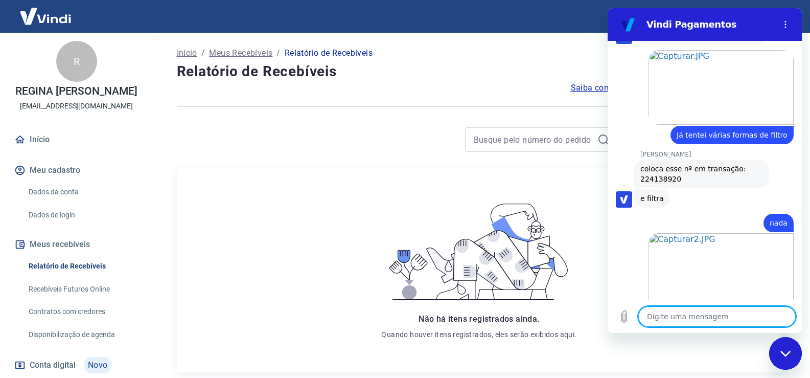
scroll to position [2072, 0]
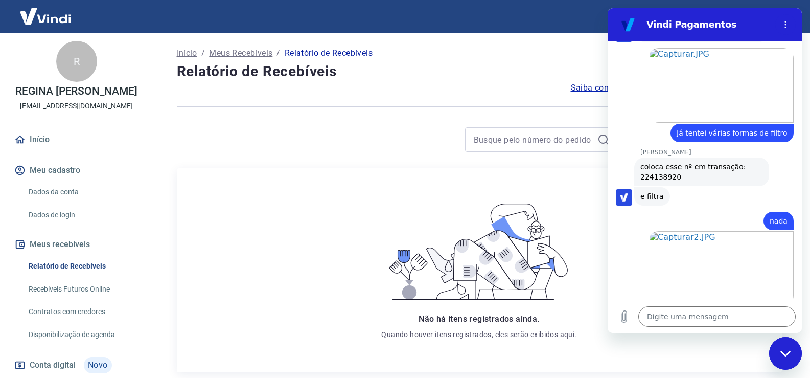
drag, startPoint x: 134, startPoint y: 107, endPoint x: 13, endPoint y: 110, distance: 120.6
click at [13, 110] on div "R REGINA CELIA COSTA regina.costa@momentosfmi.com.br" at bounding box center [76, 76] width 153 height 87
copy p "regina.costa@momentosfmi.com.br"
click at [685, 314] on textarea at bounding box center [716, 316] width 157 height 20
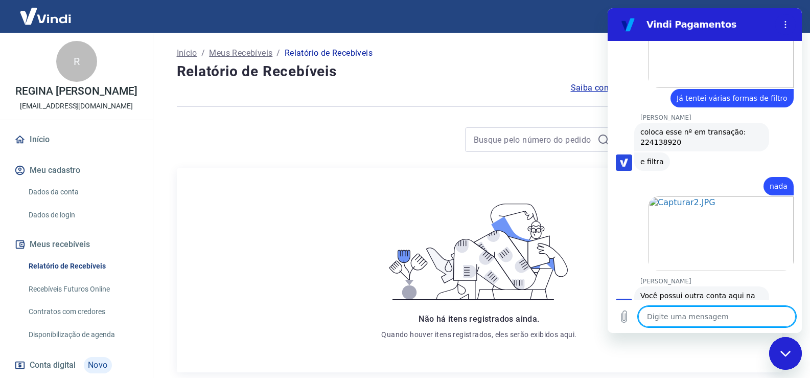
paste textarea "regina.costa@momentosfmi.com.br"
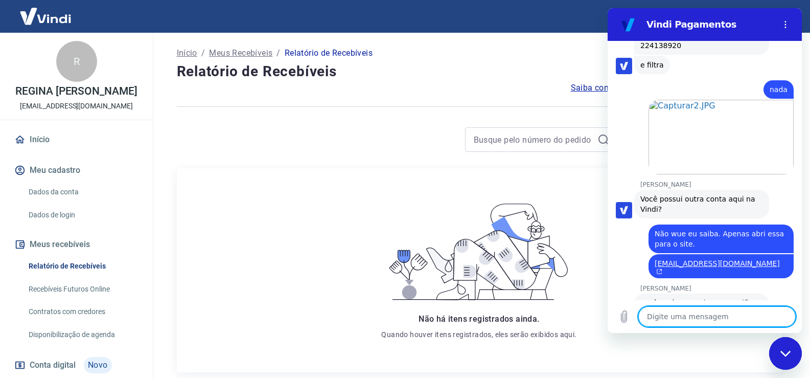
scroll to position [2205, 0]
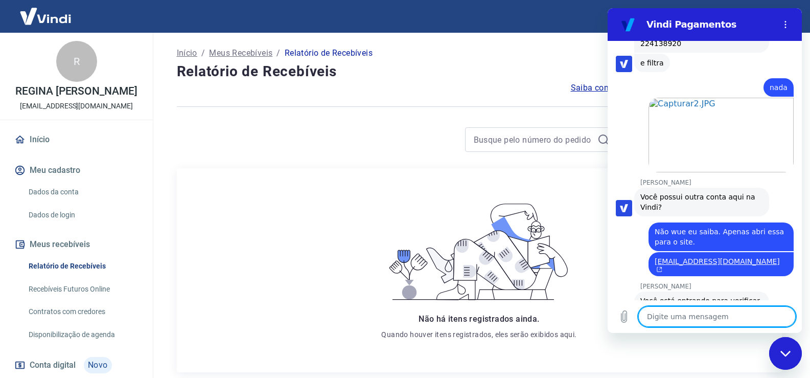
click at [748, 318] on textarea at bounding box center [716, 316] width 157 height 20
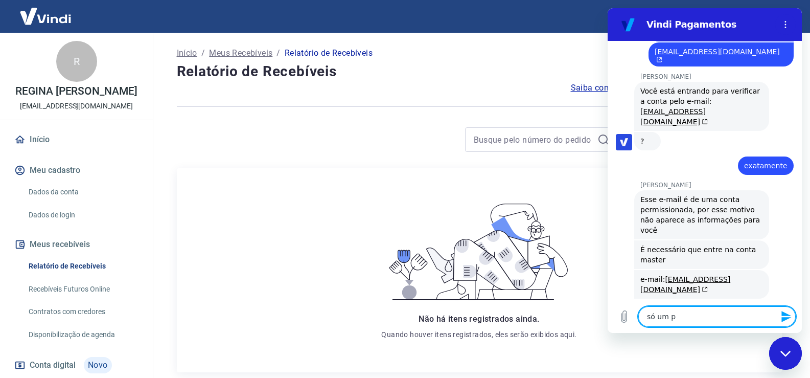
scroll to position [2417, 0]
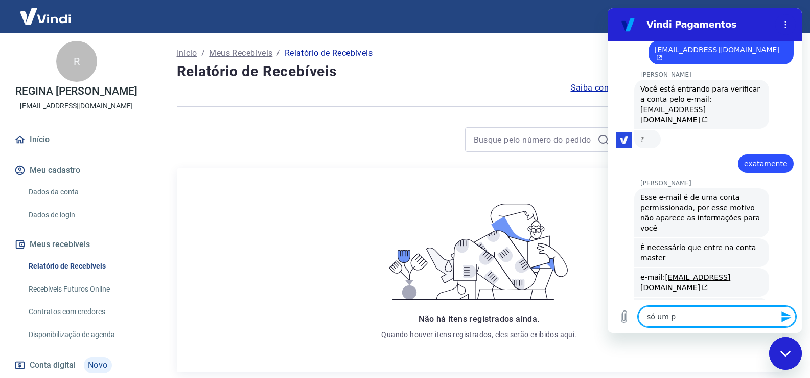
click at [703, 312] on textarea "só um p" at bounding box center [716, 316] width 157 height 20
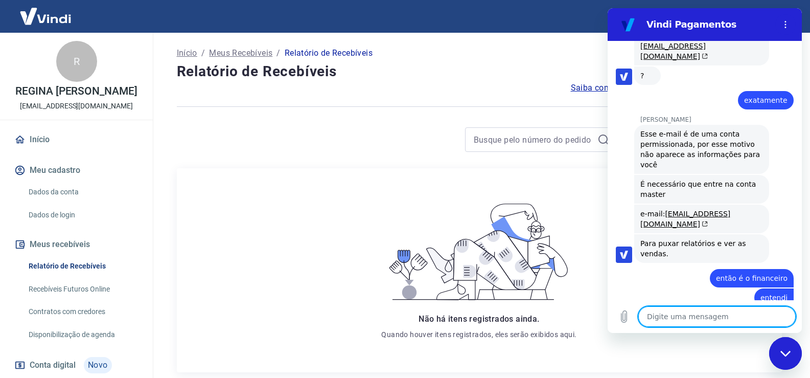
scroll to position [2520, 0]
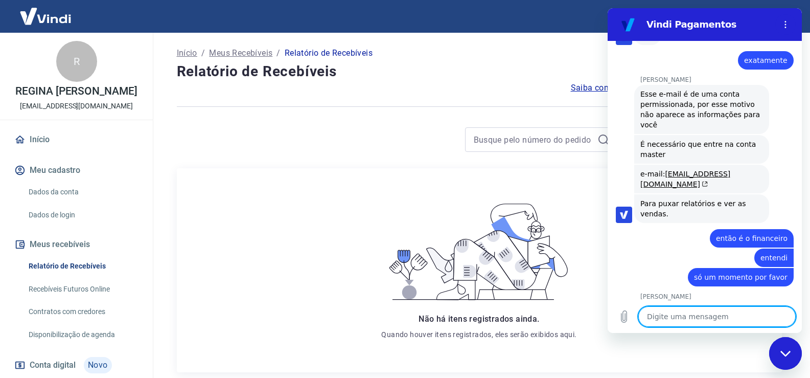
click at [679, 317] on textarea at bounding box center [716, 316] width 157 height 20
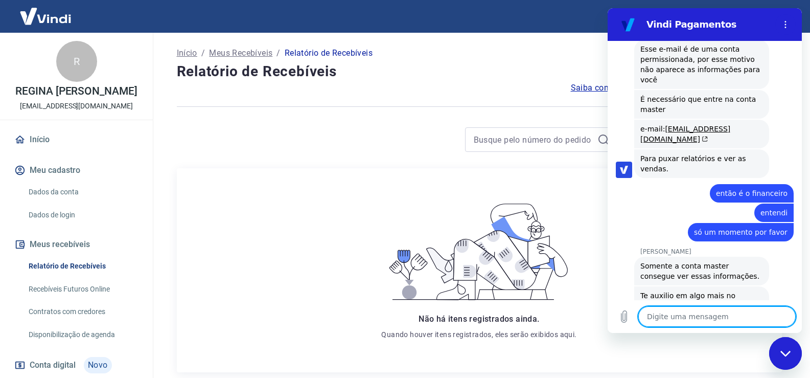
scroll to position [2564, 0]
click at [675, 318] on textarea at bounding box center [716, 316] width 157 height 20
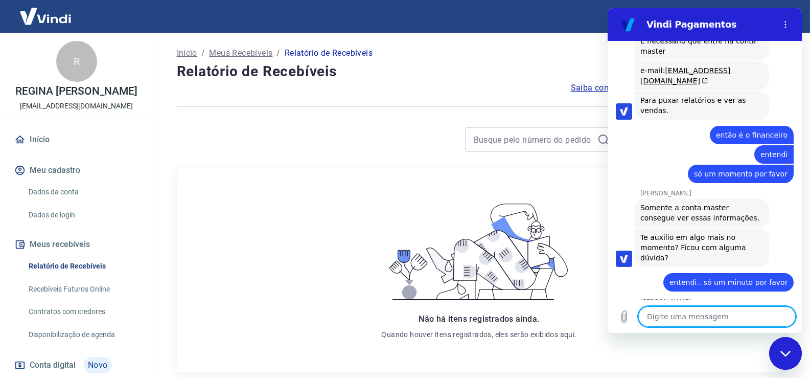
scroll to position [2657, 0]
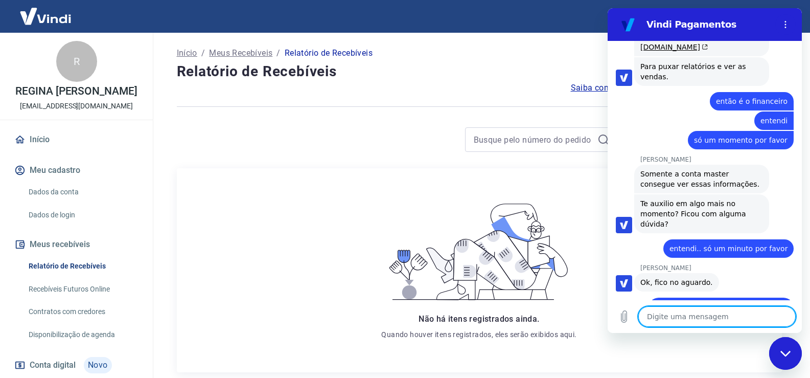
click at [696, 314] on textarea at bounding box center [716, 316] width 157 height 20
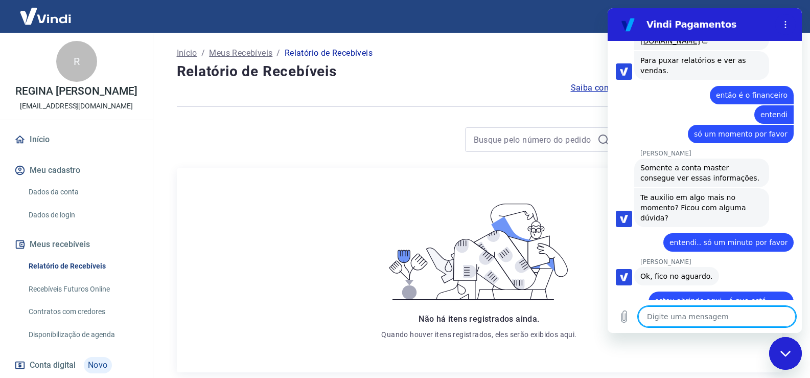
scroll to position [2681, 0]
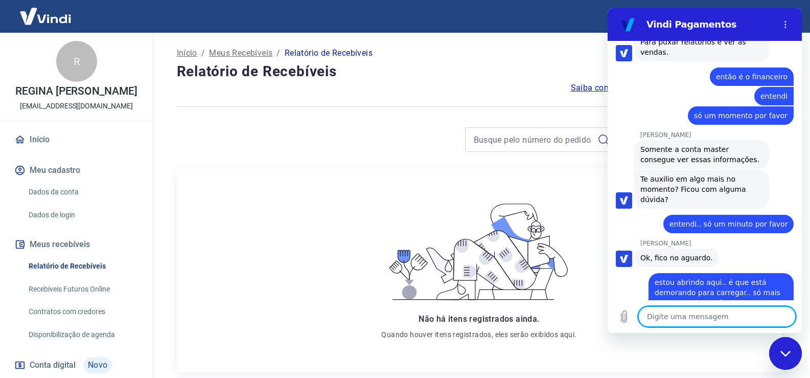
click at [708, 315] on textarea at bounding box center [716, 316] width 157 height 20
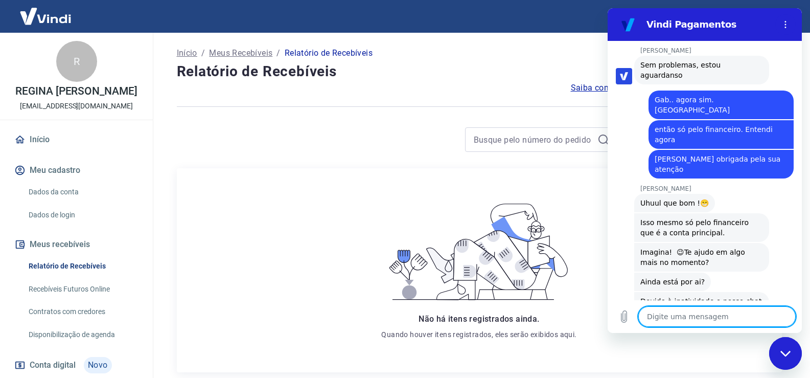
scroll to position [2971, 0]
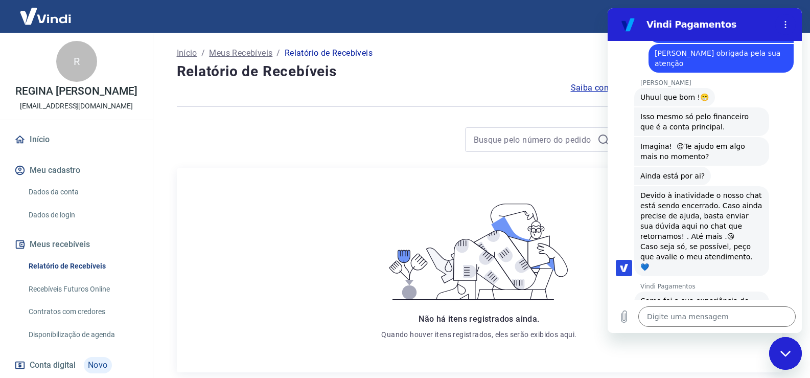
scroll to position [0, 0]
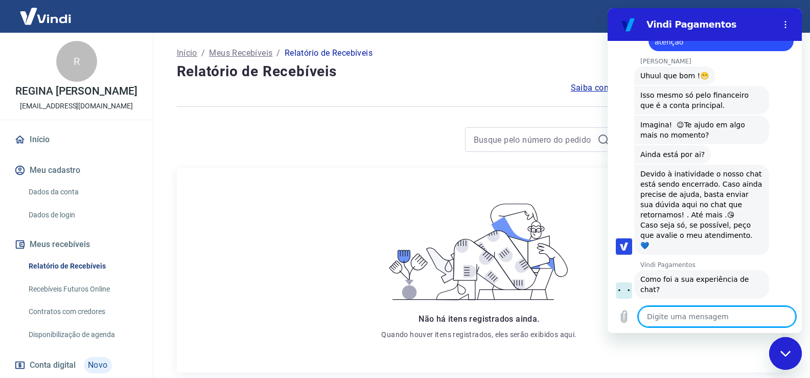
scroll to position [3082, 0]
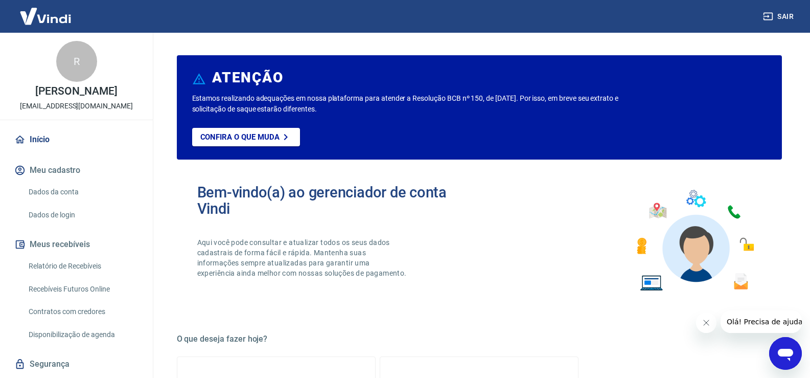
click at [68, 267] on link "Relatório de Recebíveis" at bounding box center [83, 266] width 116 height 21
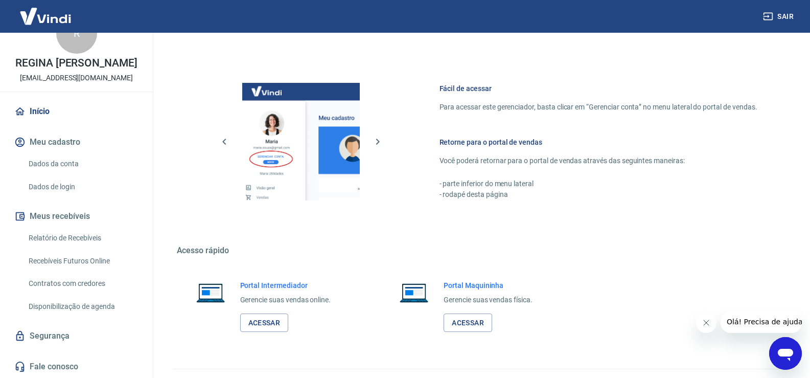
scroll to position [525, 0]
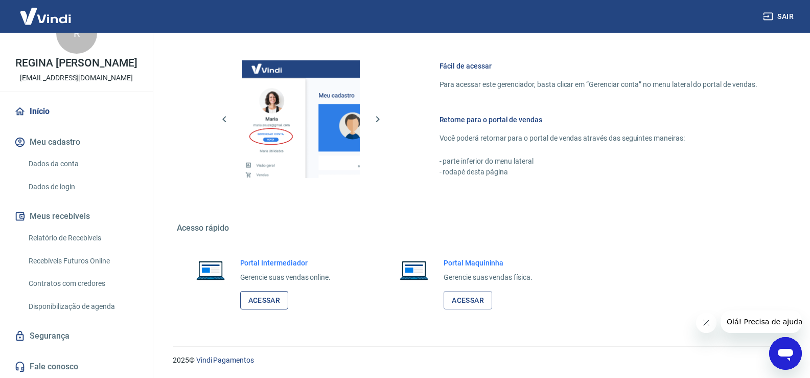
click at [270, 302] on link "Acessar" at bounding box center [264, 300] width 49 height 19
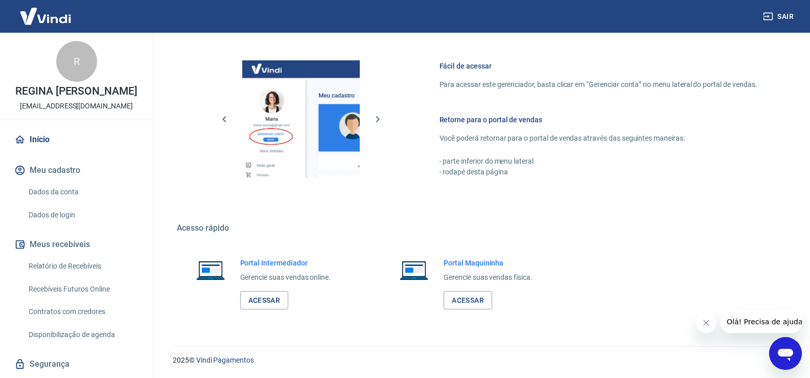
scroll to position [28, 0]
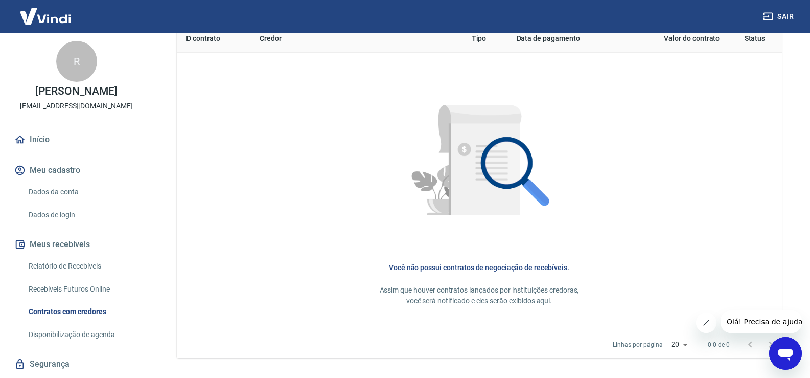
scroll to position [460, 0]
